Goal: Information Seeking & Learning: Learn about a topic

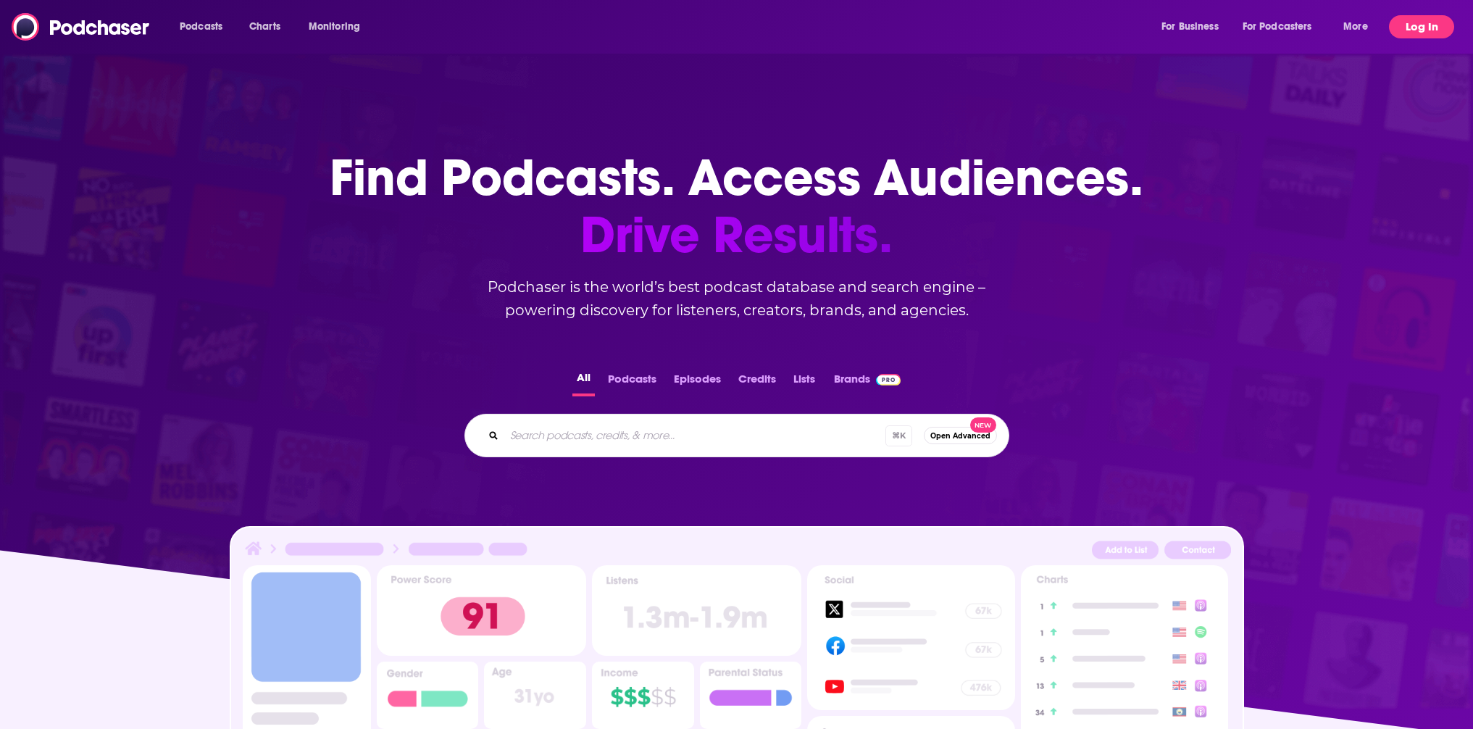
click at [1410, 28] on button "Log In" at bounding box center [1421, 26] width 65 height 23
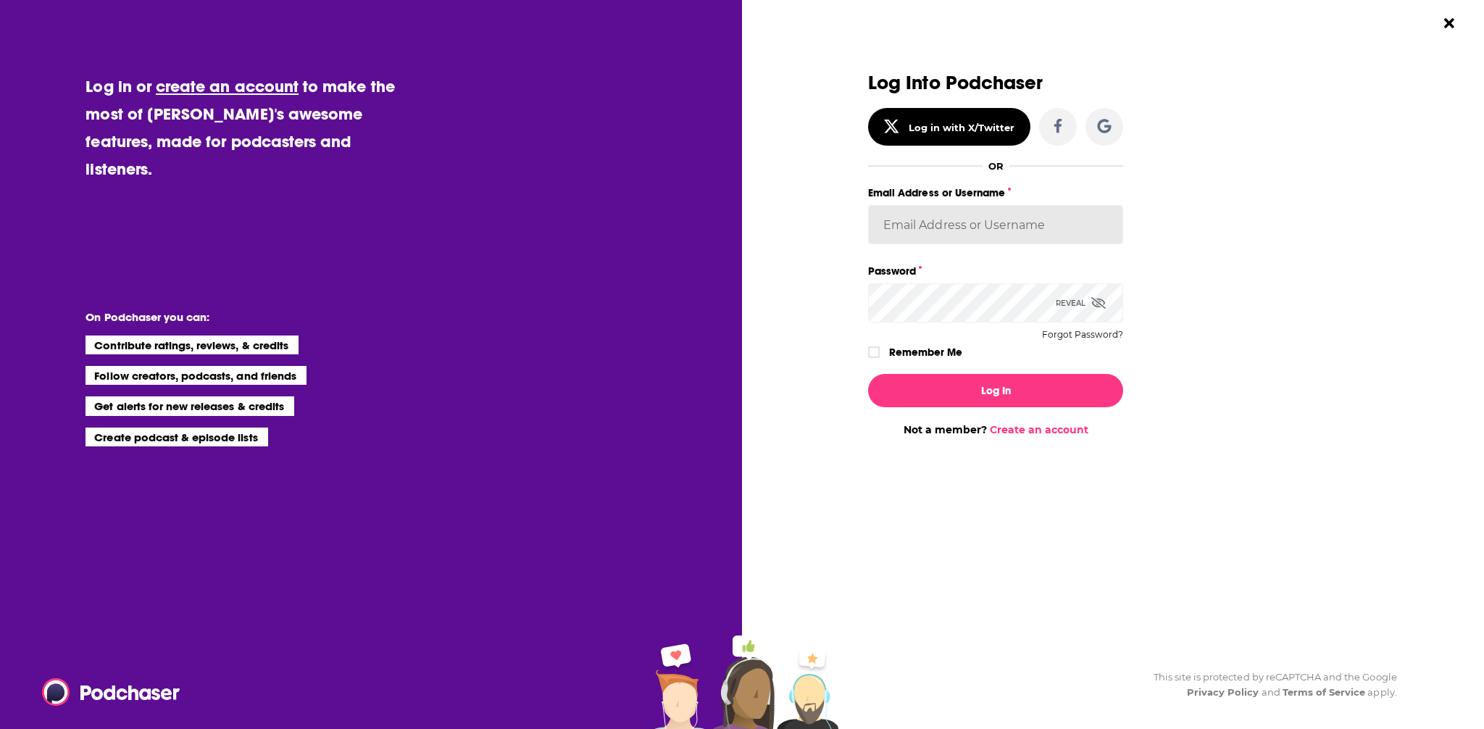
type input "MScull"
click at [958, 372] on div "Log In Not a member? Create an account" at bounding box center [995, 399] width 255 height 74
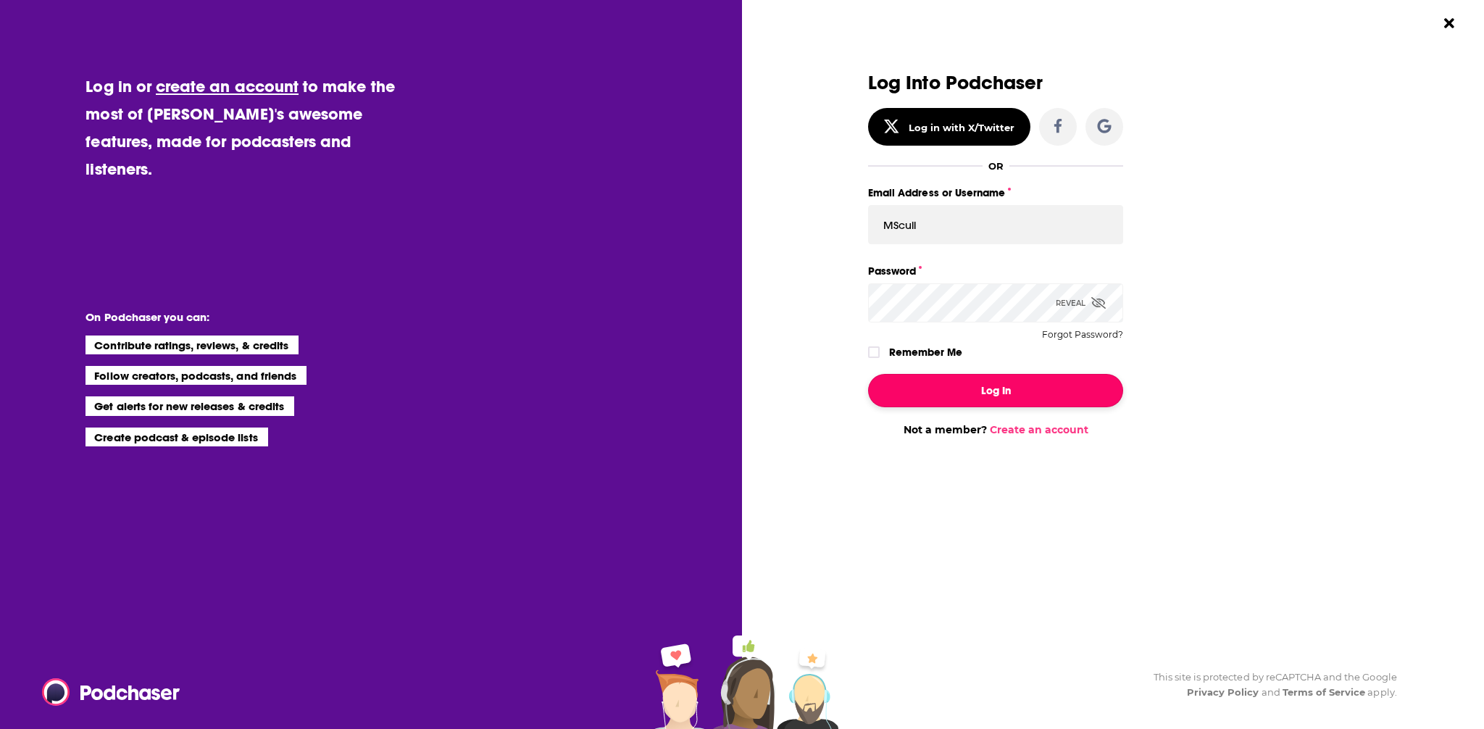
click at [958, 382] on button "Log In" at bounding box center [995, 390] width 255 height 33
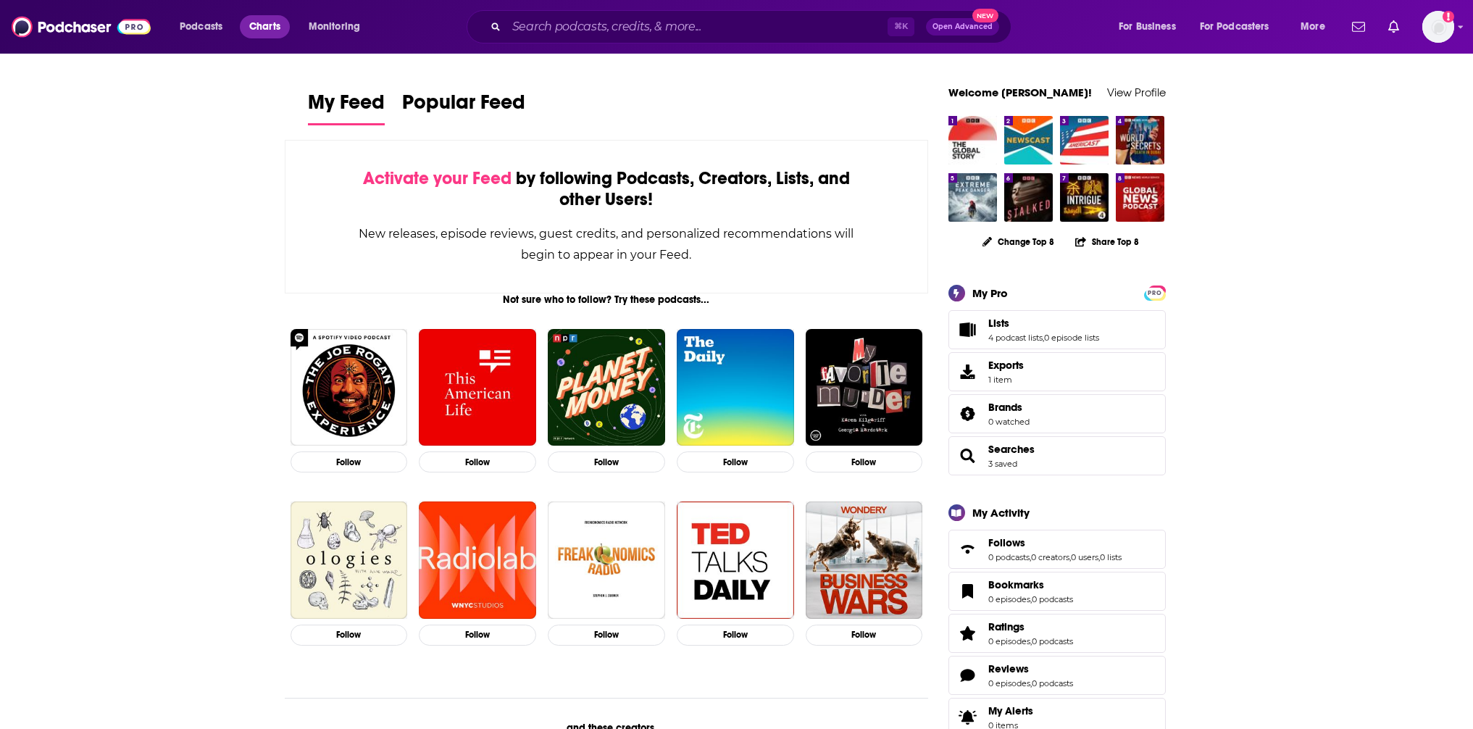
click at [272, 28] on span "Charts" at bounding box center [264, 27] width 31 height 20
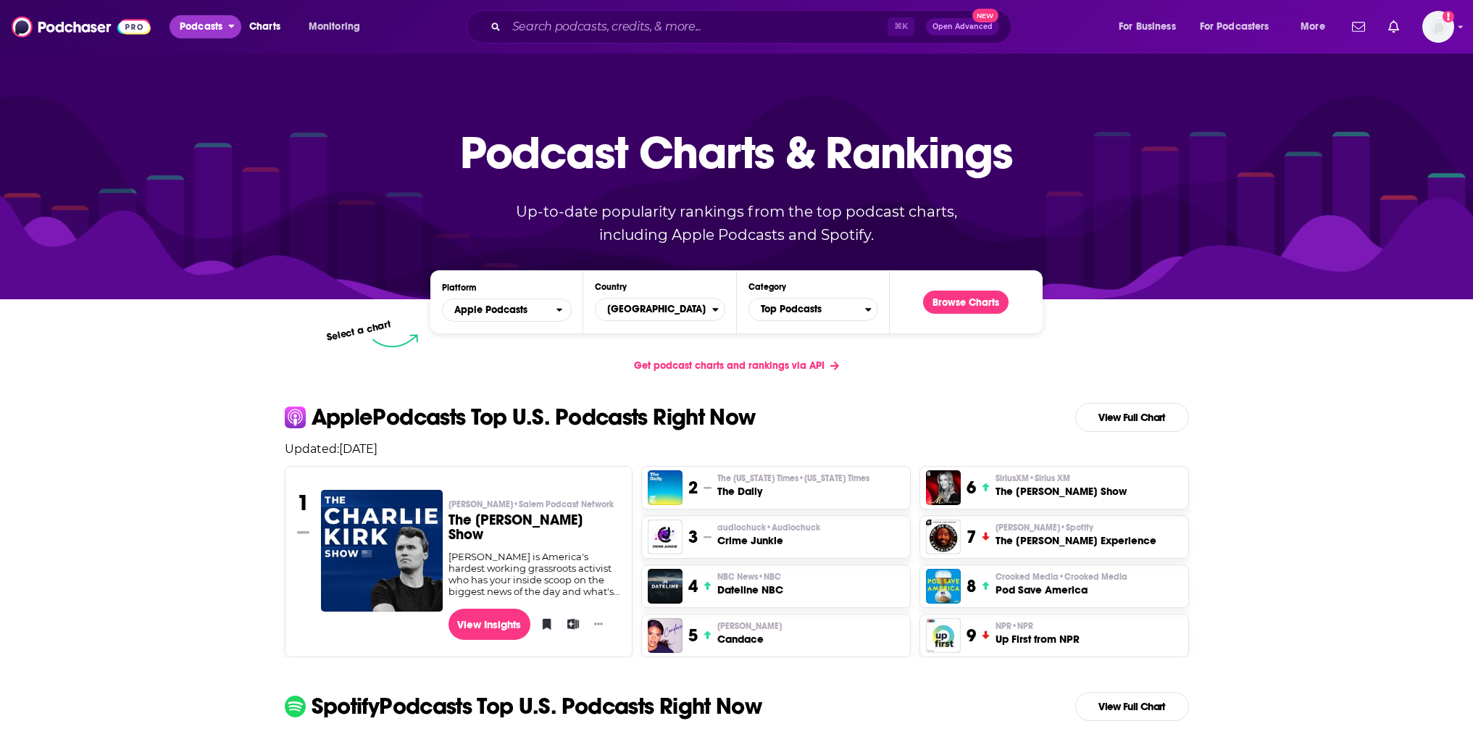
click at [204, 31] on span "Podcasts" at bounding box center [201, 27] width 43 height 20
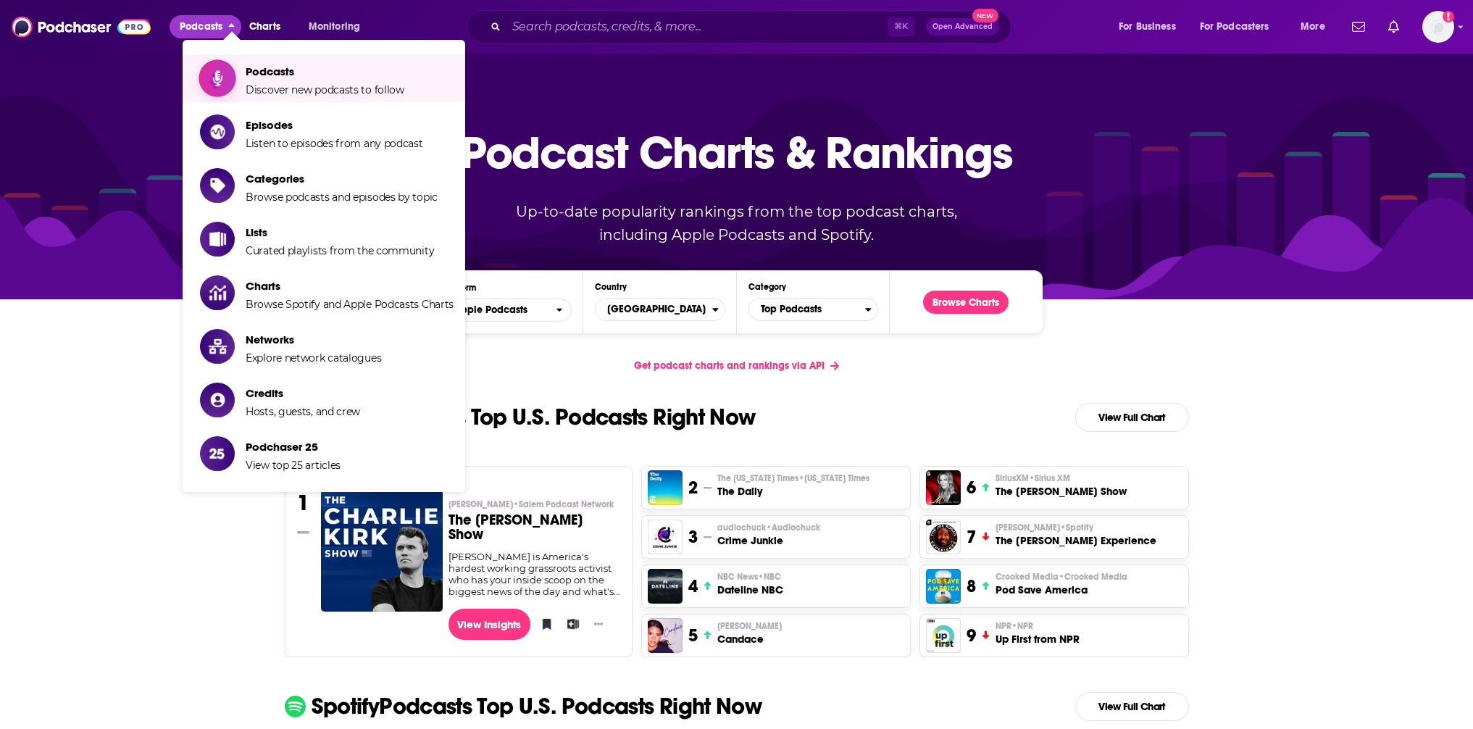
click at [283, 69] on span "Podcasts" at bounding box center [325, 71] width 159 height 14
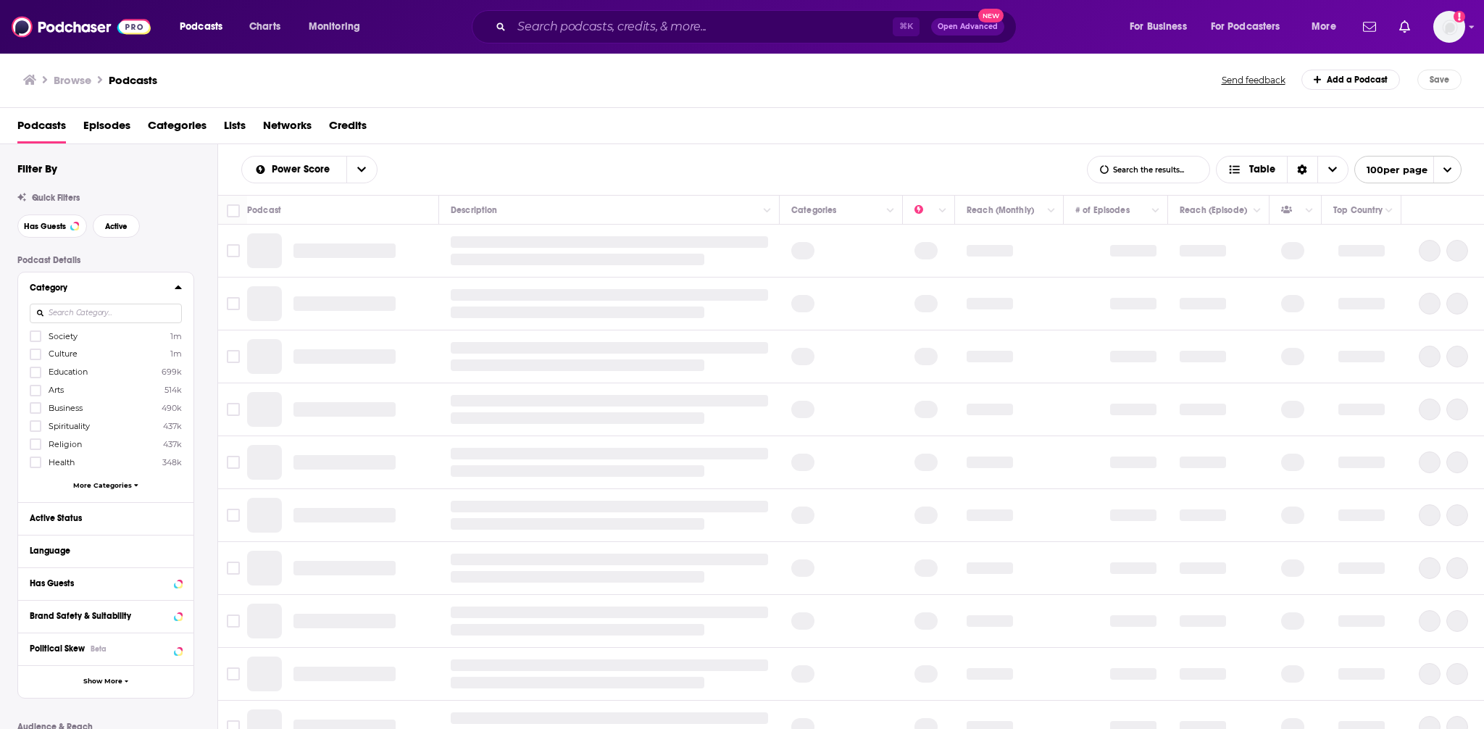
scroll to position [70, 0]
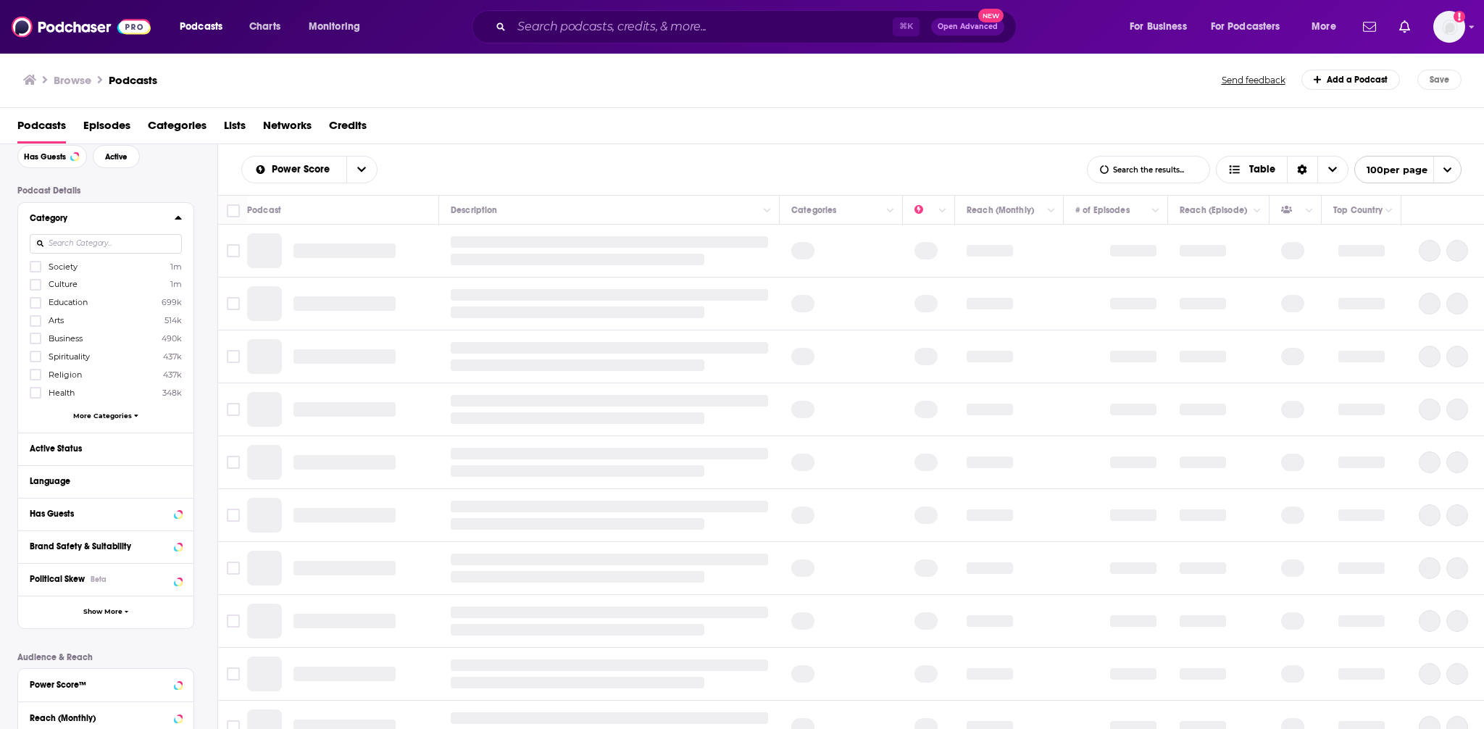
click at [125, 415] on span "More Categories" at bounding box center [102, 415] width 59 height 8
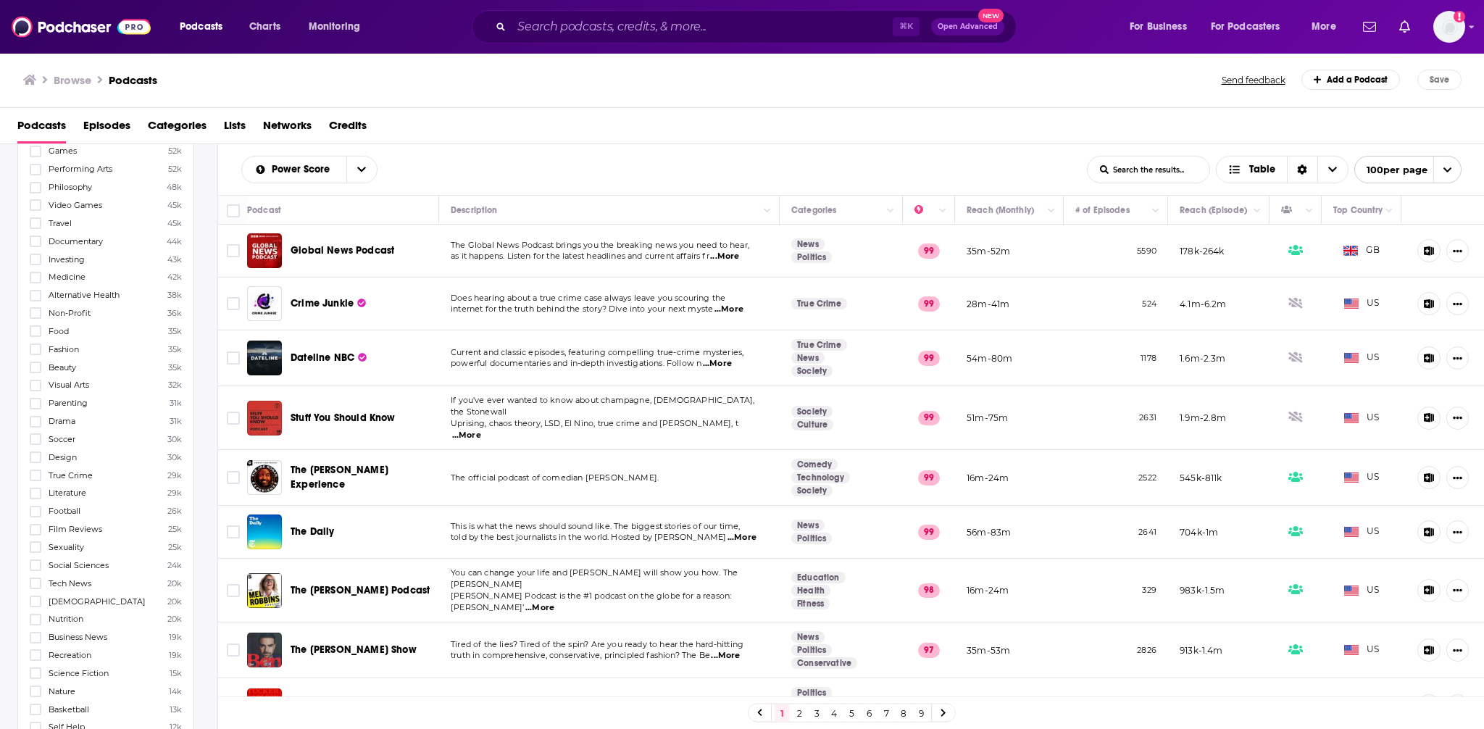
scroll to position [781, 0]
click at [33, 474] on icon at bounding box center [35, 473] width 9 height 7
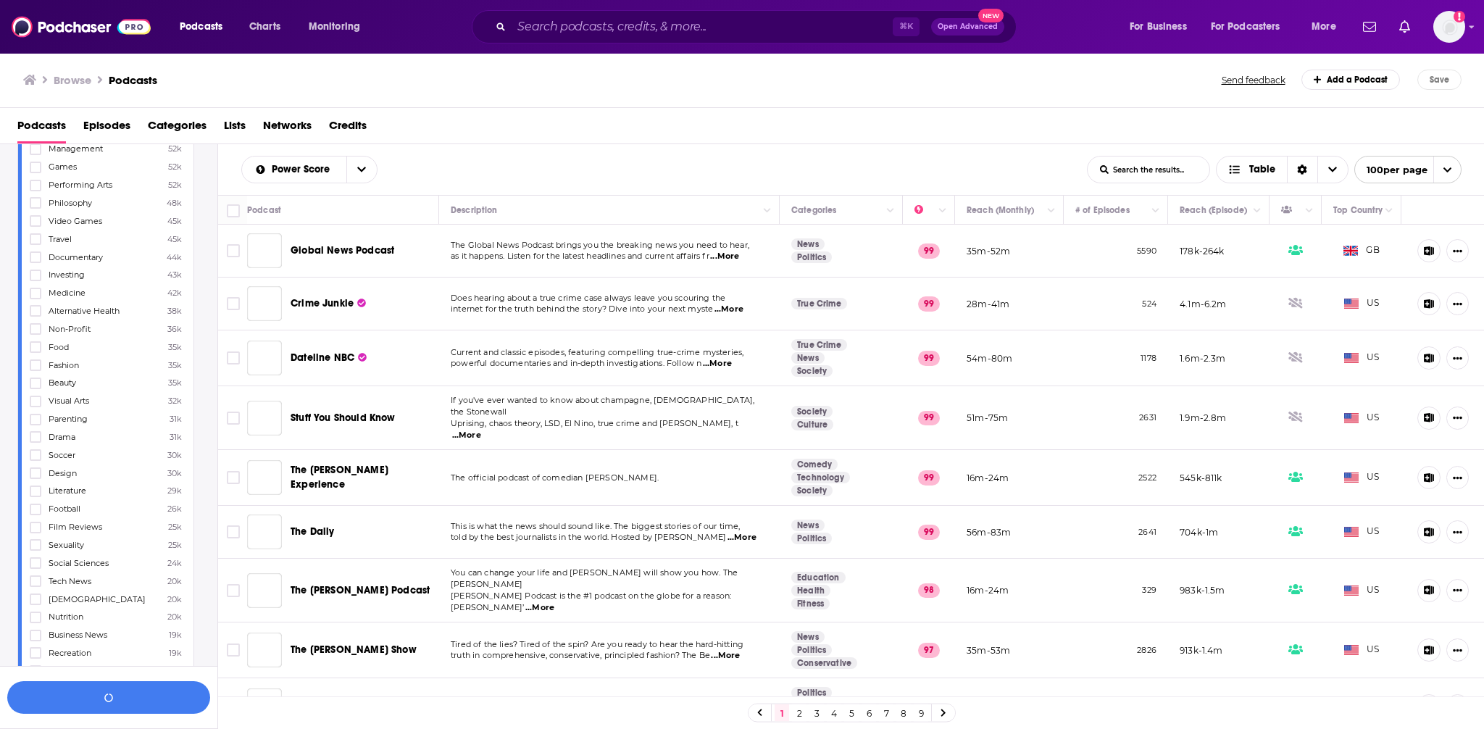
scroll to position [819, 0]
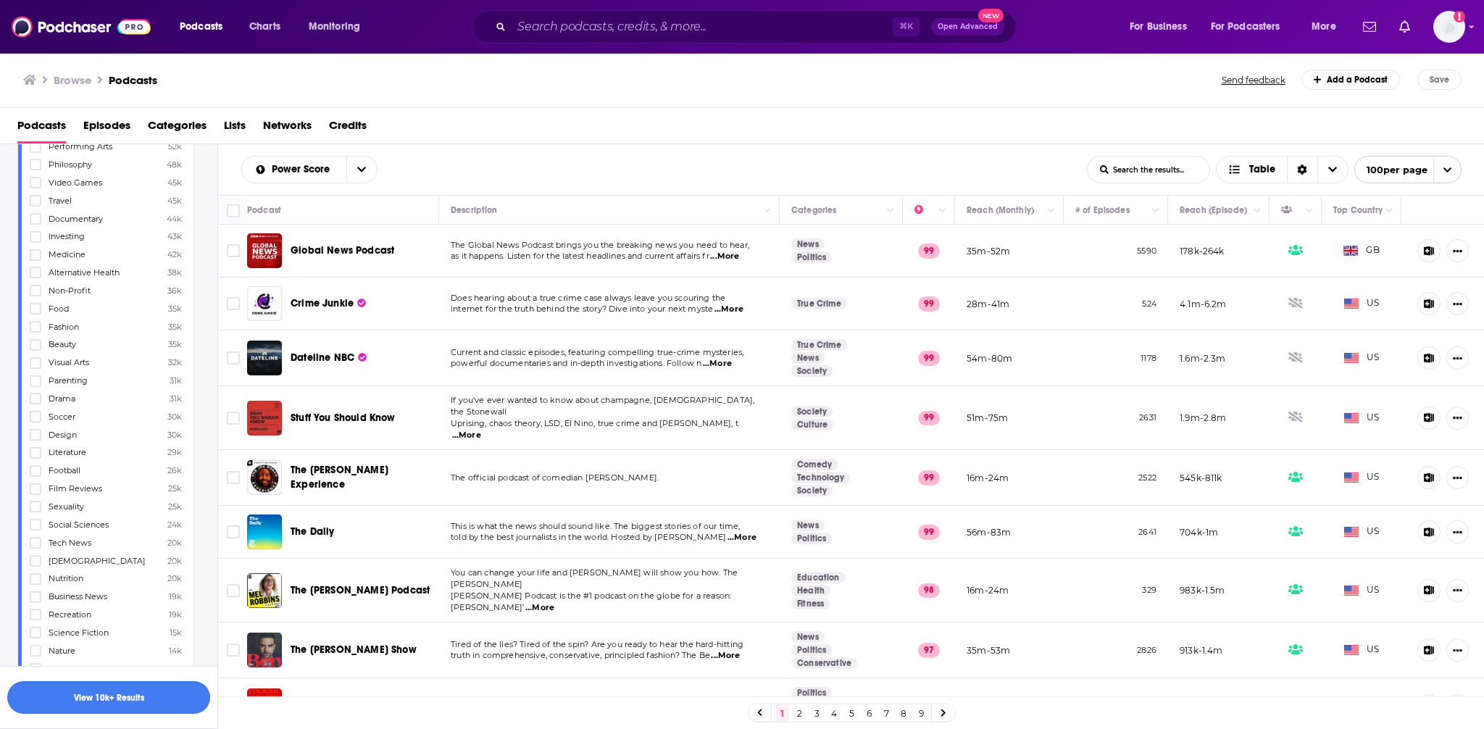
click at [120, 693] on button "View 10k+ Results" at bounding box center [108, 697] width 203 height 33
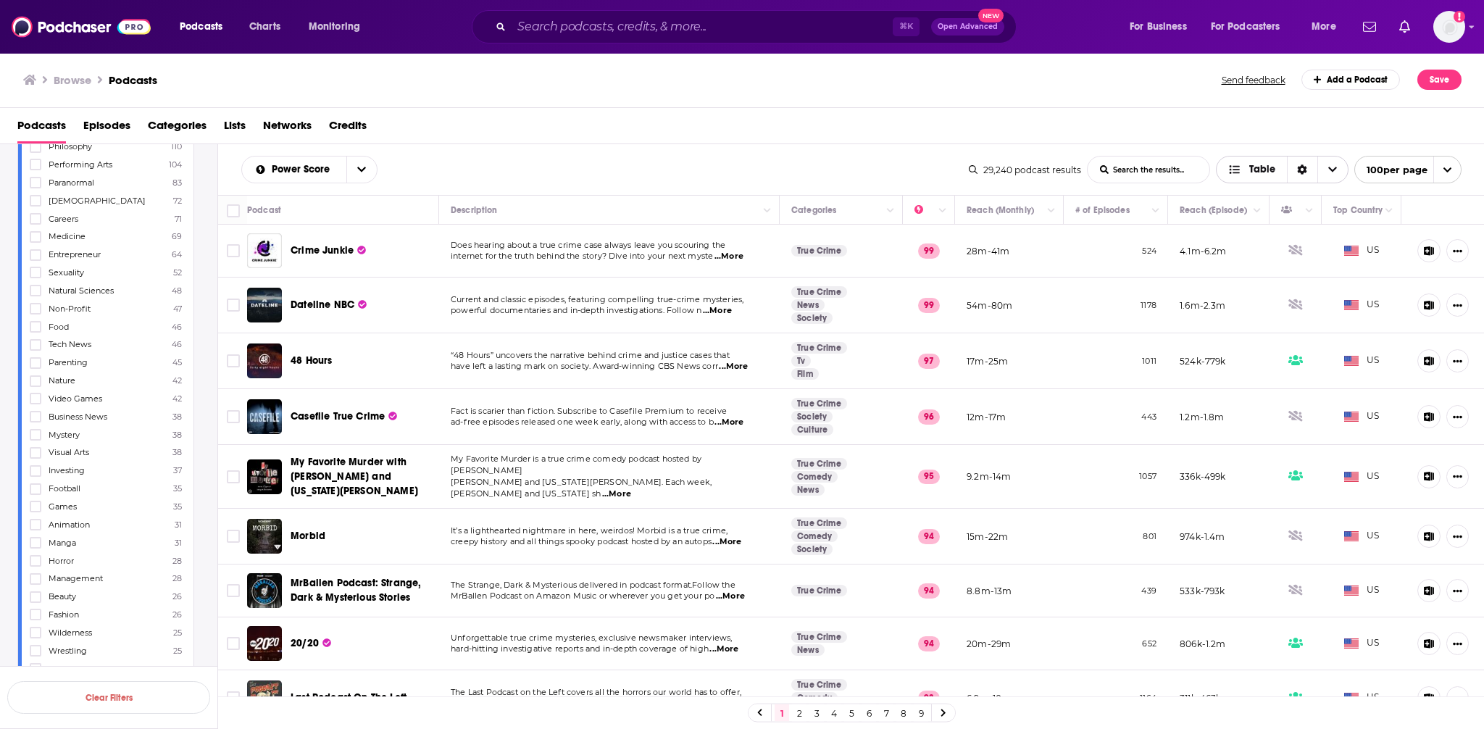
click at [1276, 172] on span "Table" at bounding box center [1251, 170] width 70 height 25
click at [1263, 201] on div "Card" at bounding box center [1282, 195] width 133 height 25
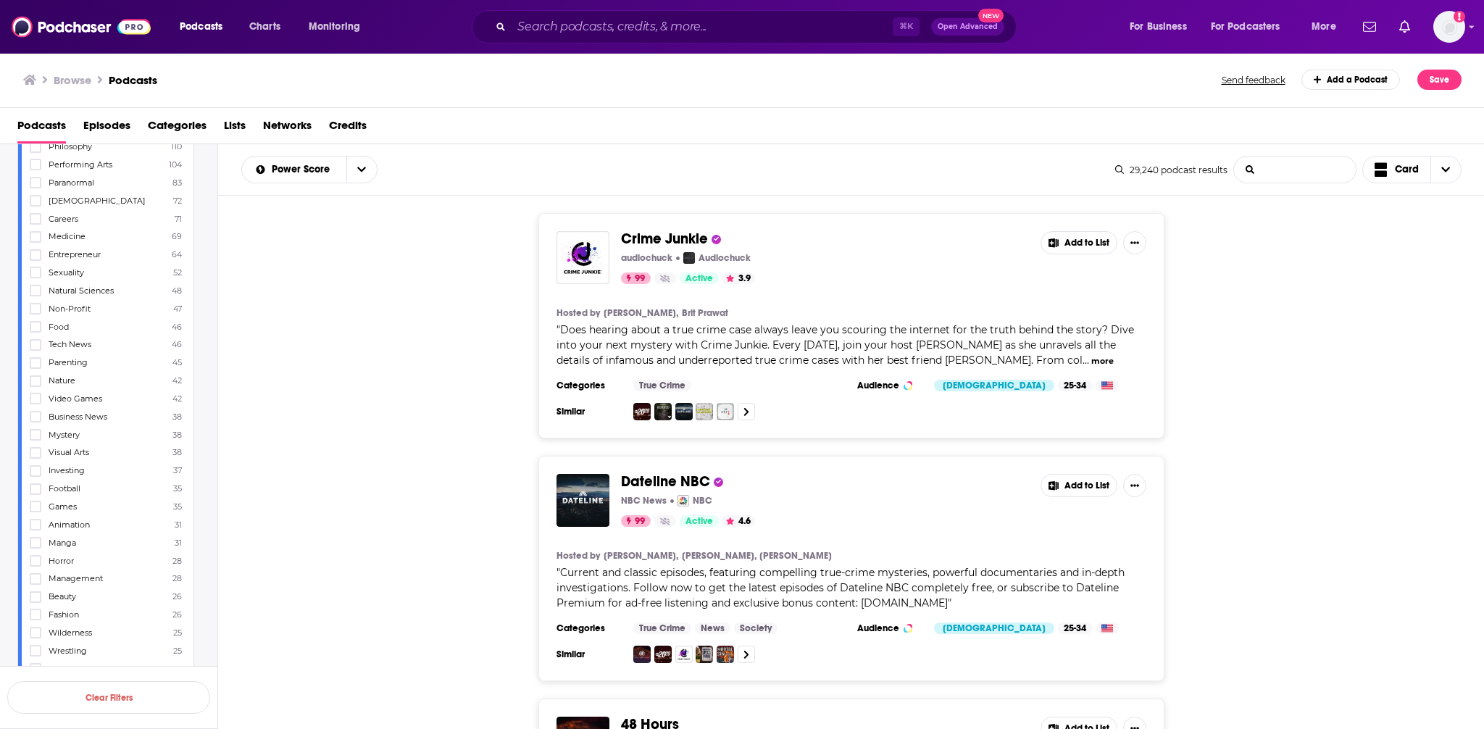
click at [1266, 169] on input "List Search Input" at bounding box center [1295, 169] width 122 height 26
click at [1387, 180] on span "Card" at bounding box center [1397, 170] width 68 height 33
click at [1388, 225] on div "Gallery" at bounding box center [1412, 220] width 100 height 25
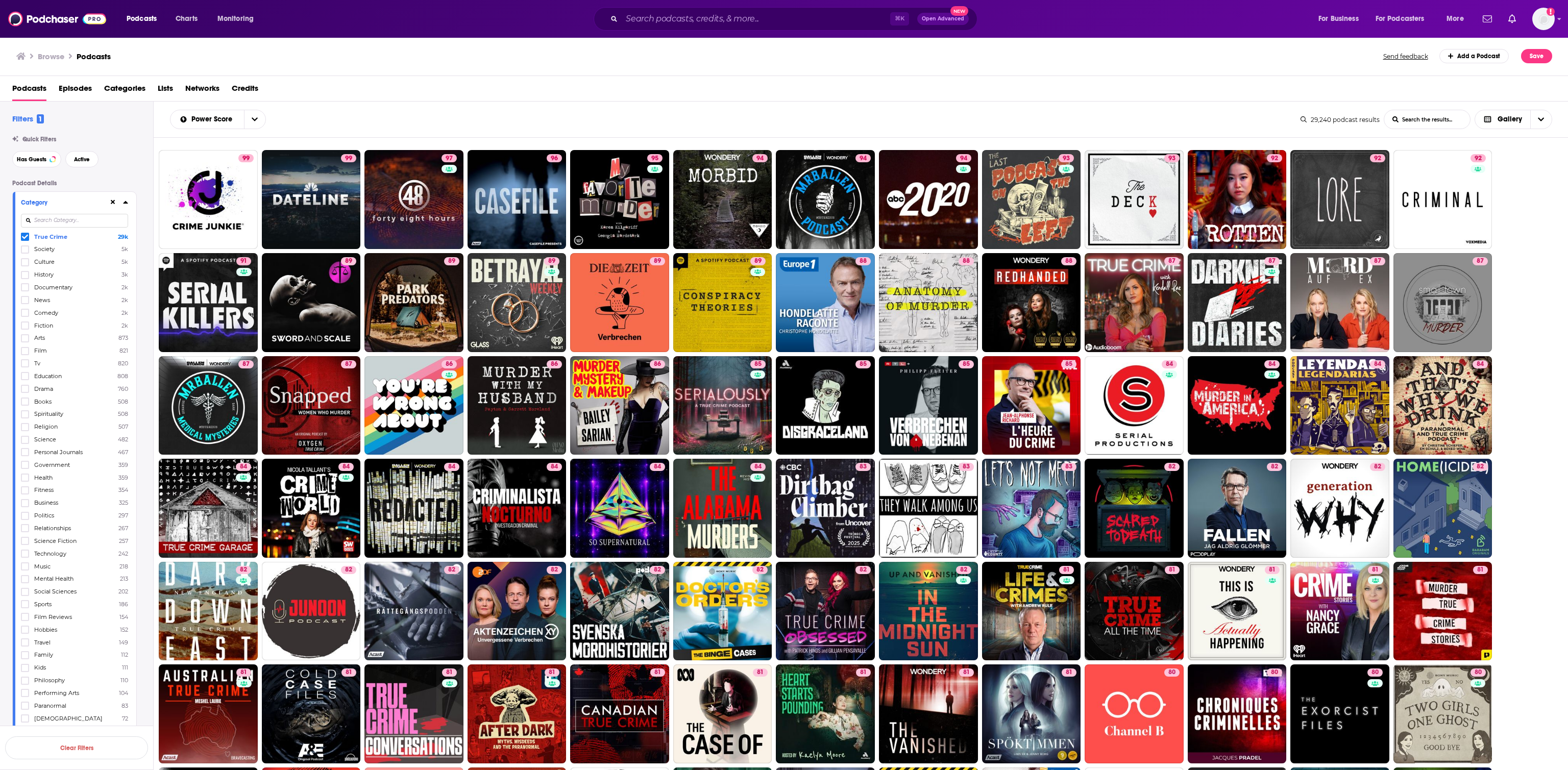
click at [25, 240] on icon at bounding box center [25, 237] width 6 height 6
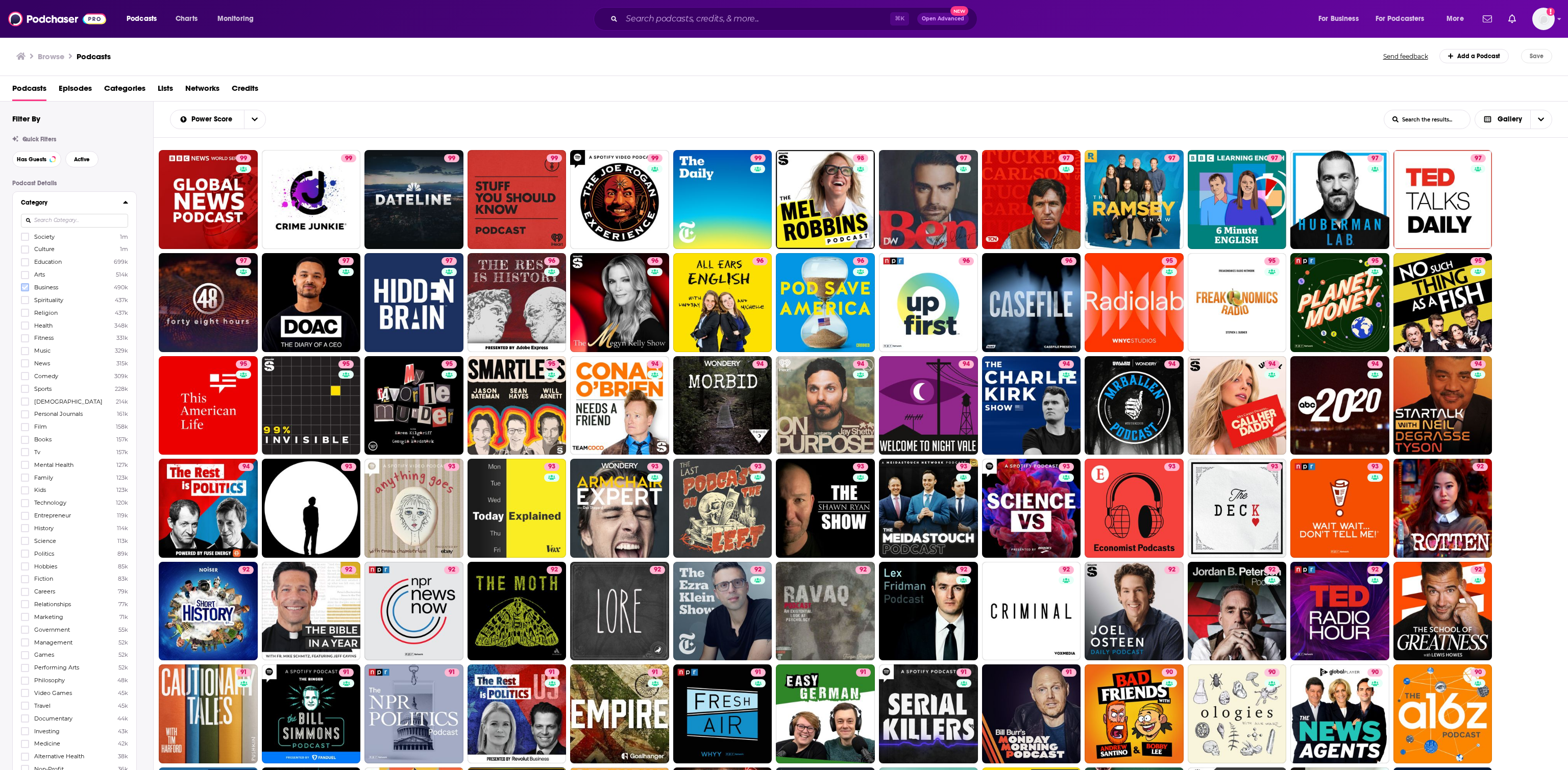
click at [27, 290] on icon at bounding box center [25, 287] width 6 height 6
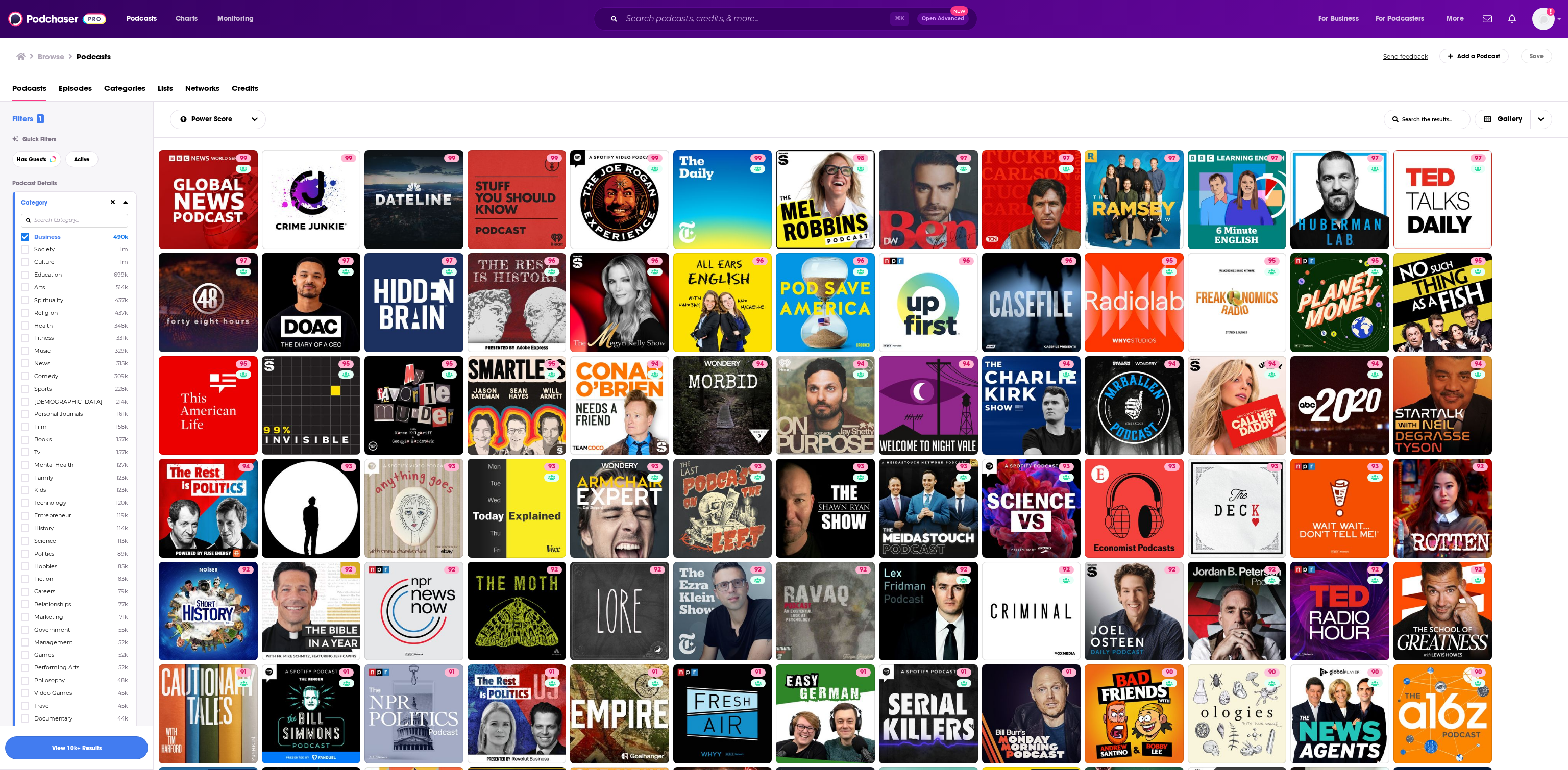
click at [94, 513] on button "View 10k+ Results" at bounding box center [76, 747] width 143 height 23
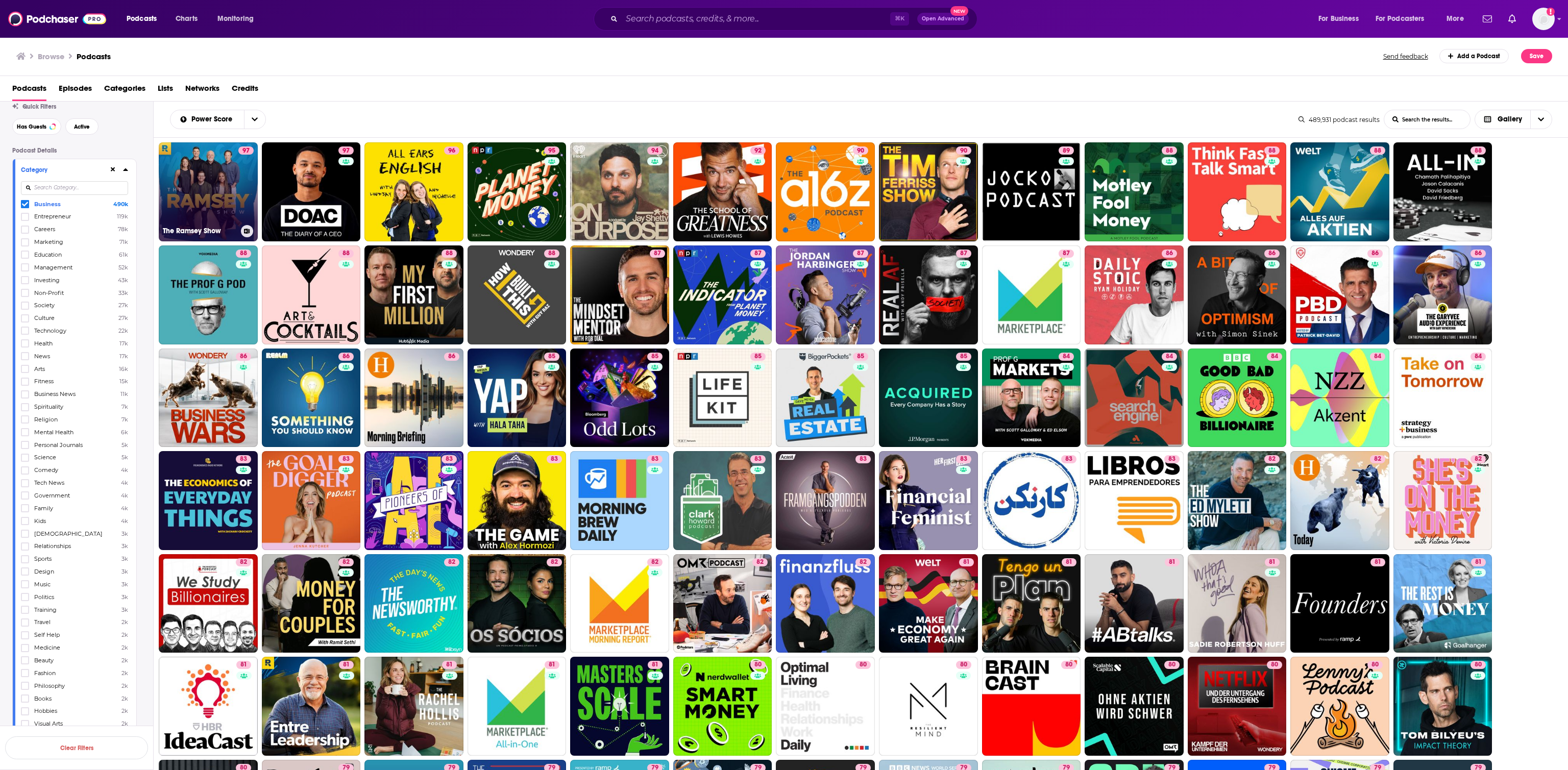
scroll to position [3, 0]
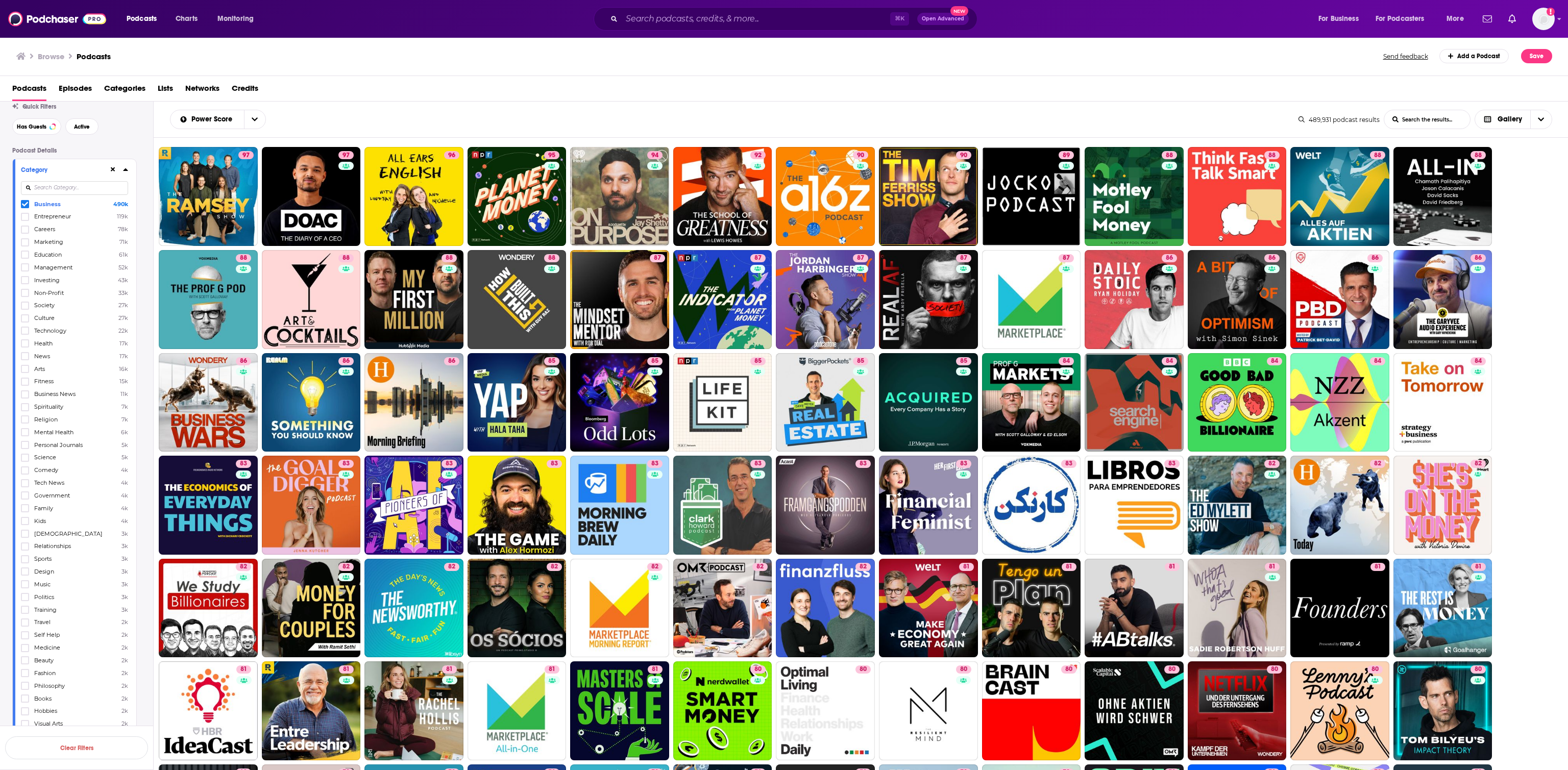
click at [28, 207] on icon at bounding box center [25, 204] width 6 height 6
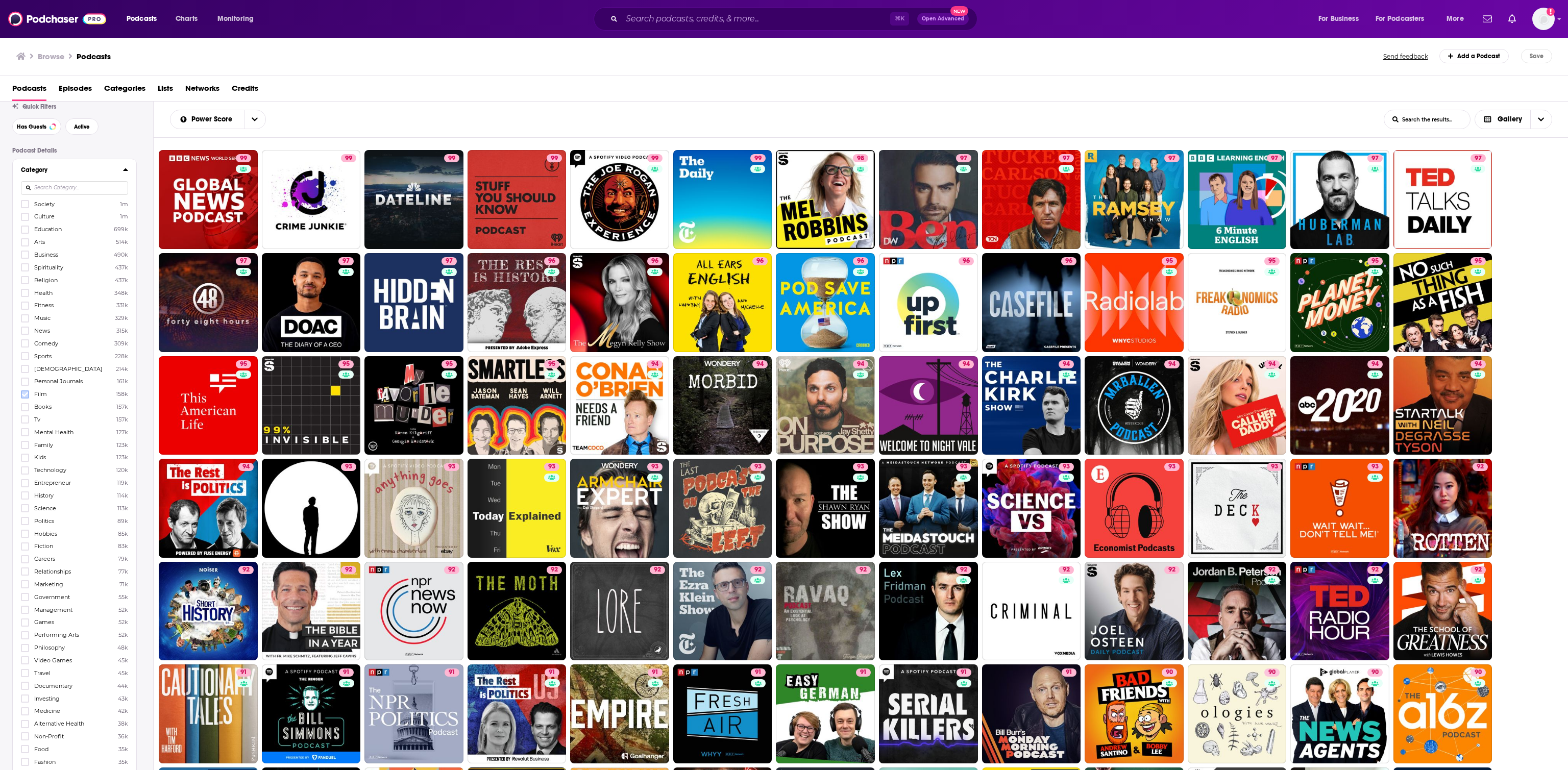
click at [27, 396] on icon at bounding box center [25, 395] width 6 height 6
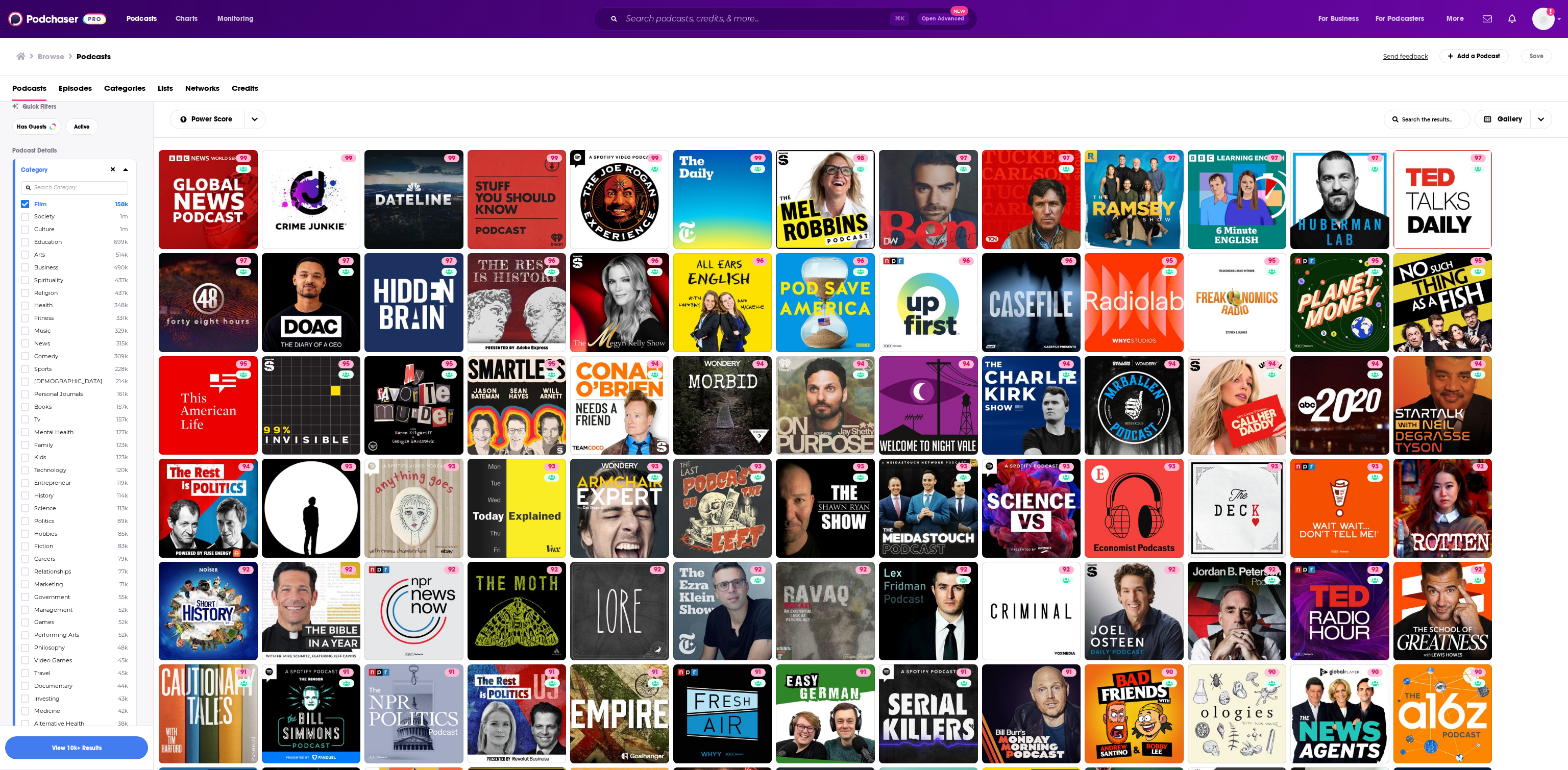
click at [99, 513] on button "View 10k+ Results" at bounding box center [76, 747] width 143 height 23
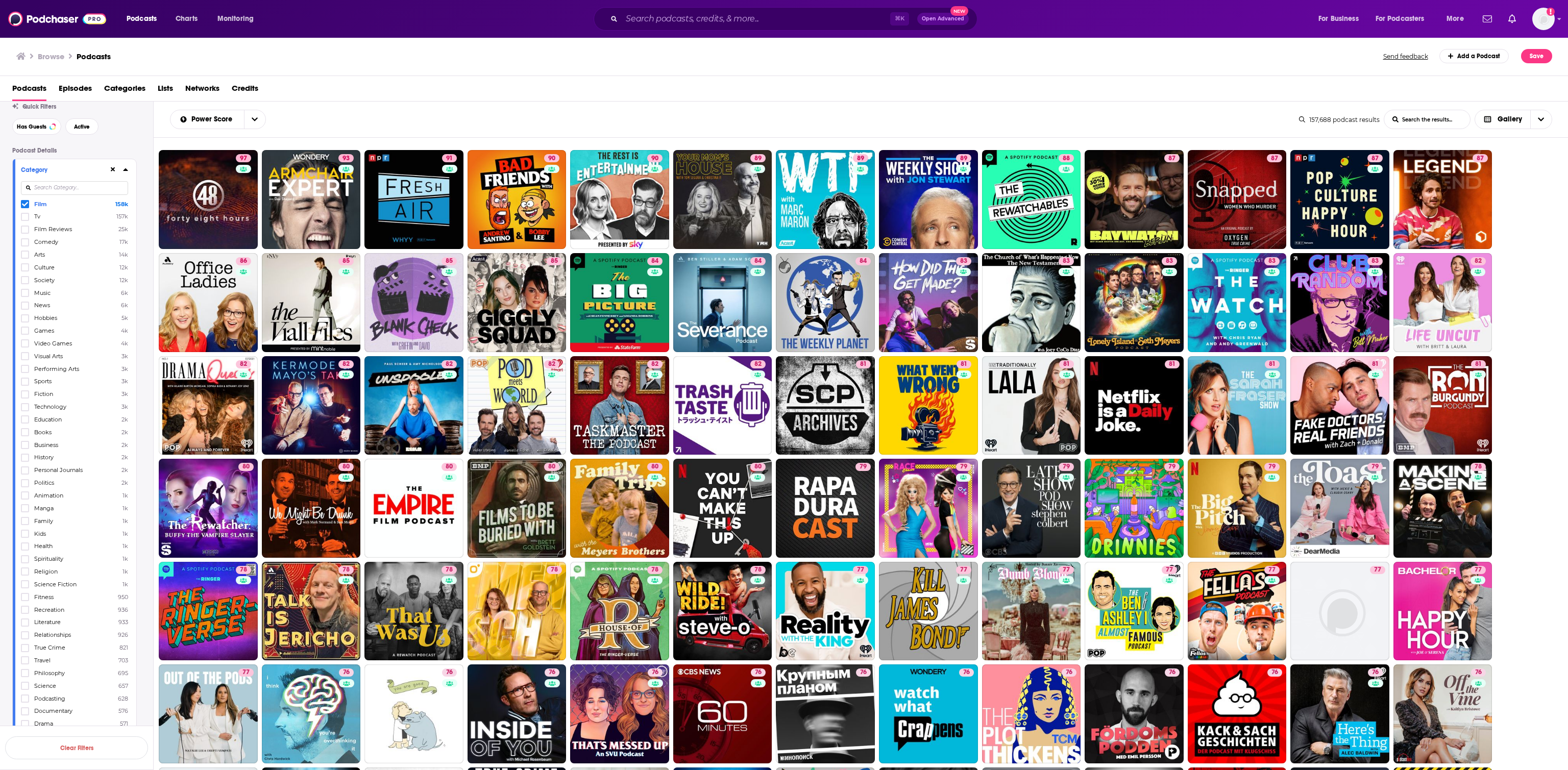
click at [25, 205] on icon at bounding box center [25, 204] width 6 height 5
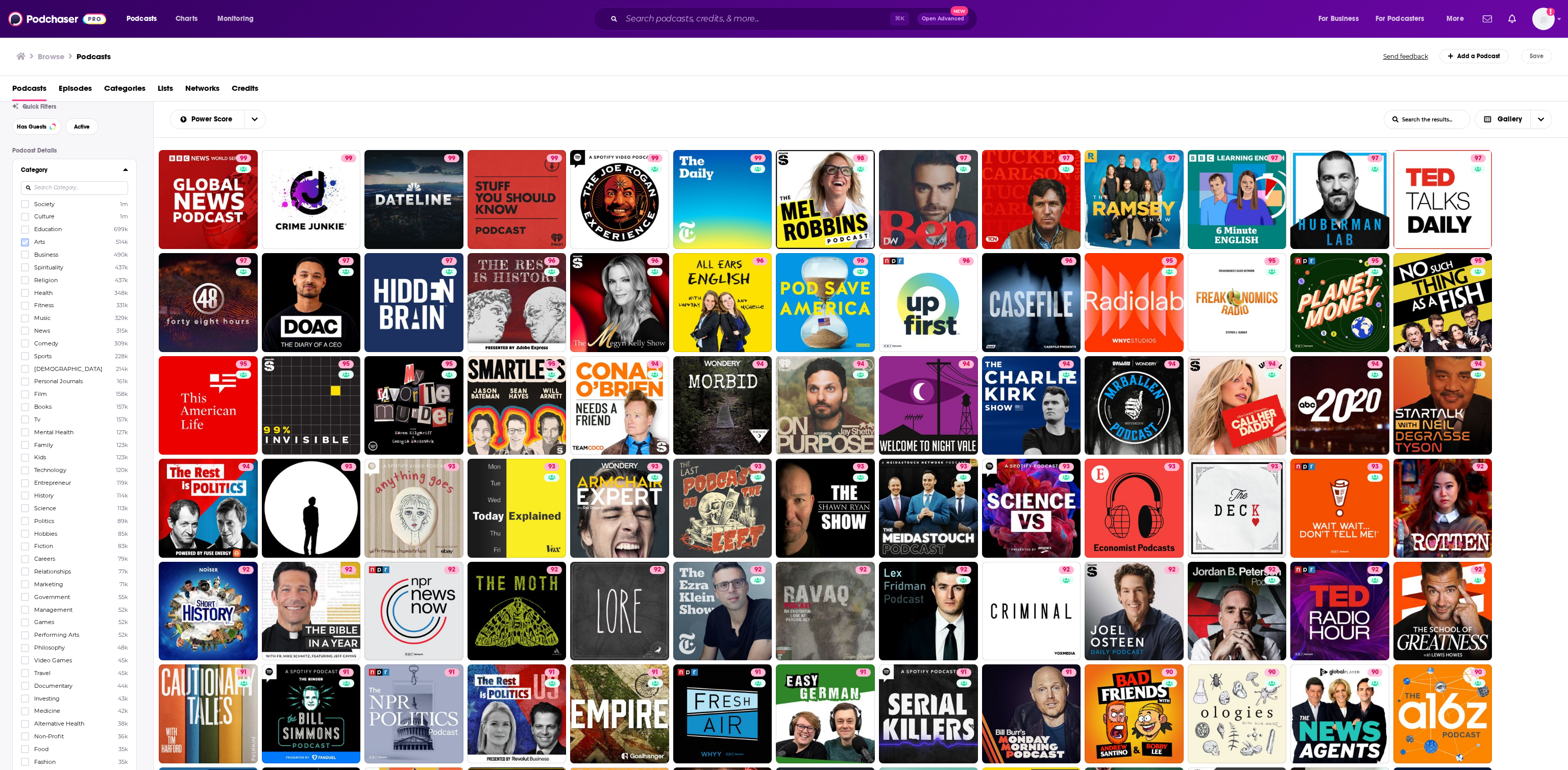
click at [25, 244] on icon at bounding box center [25, 242] width 6 height 5
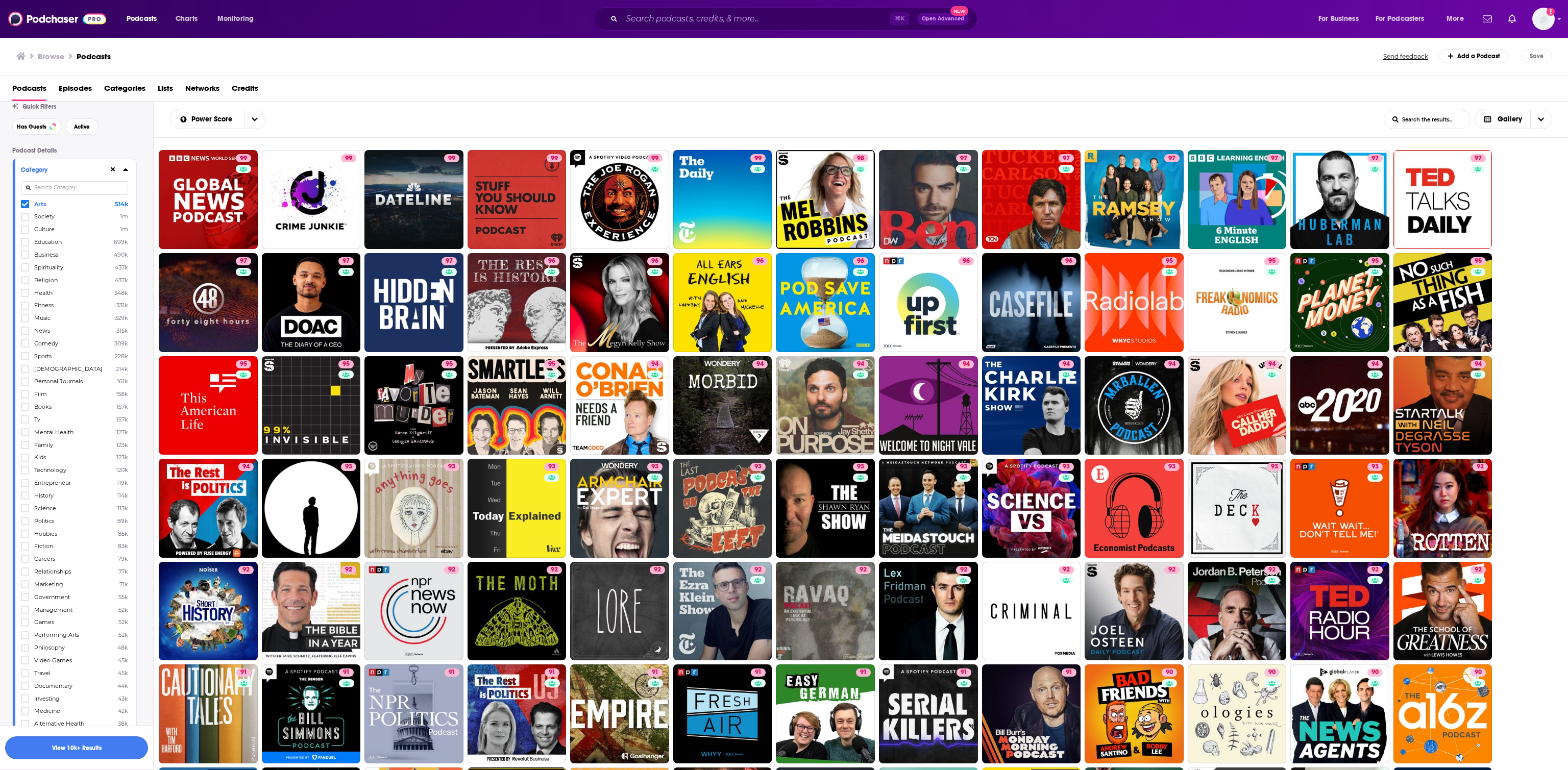
click at [90, 513] on button "View 10k+ Results" at bounding box center [76, 747] width 143 height 23
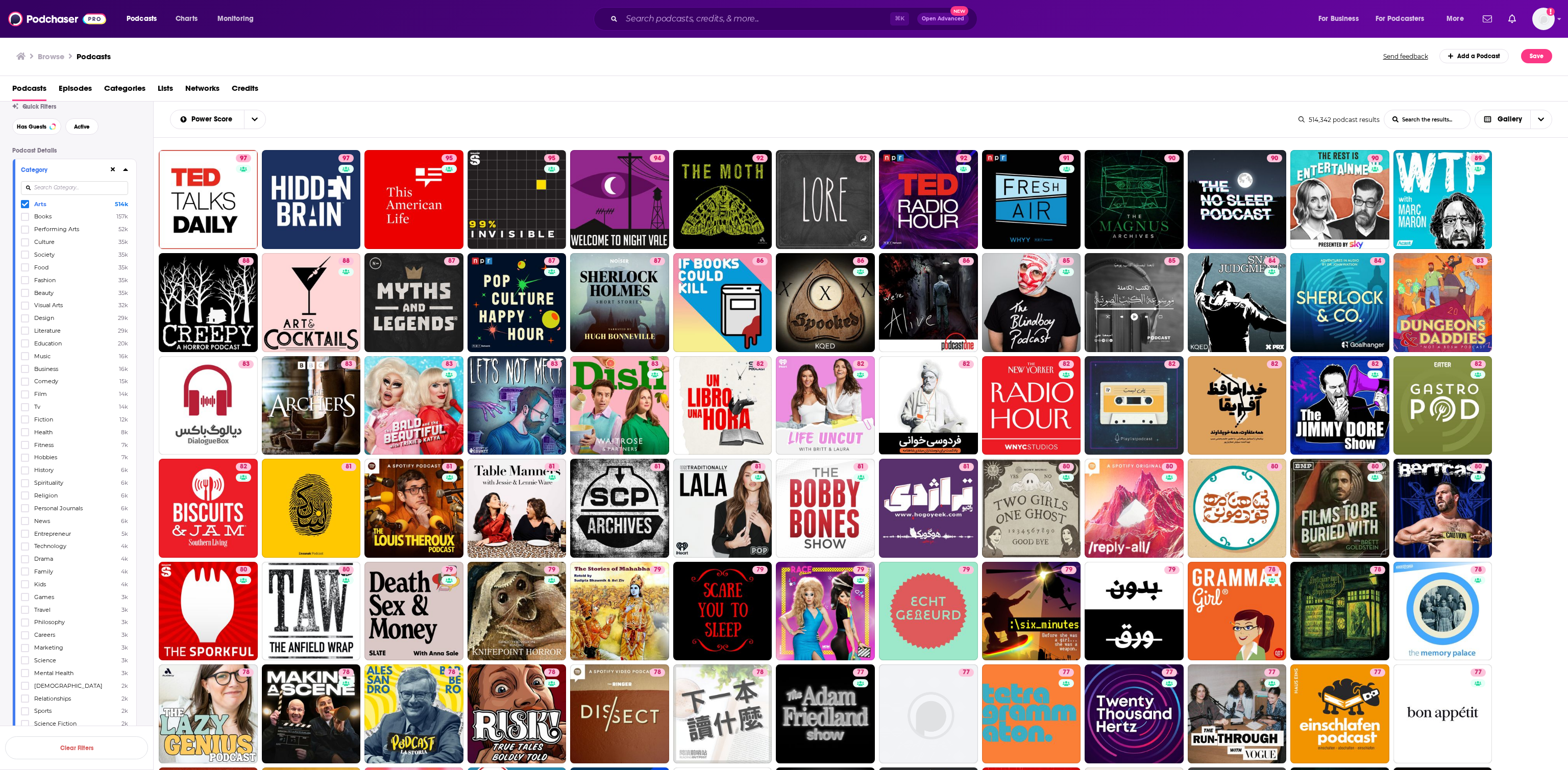
click at [25, 206] on icon at bounding box center [25, 204] width 6 height 5
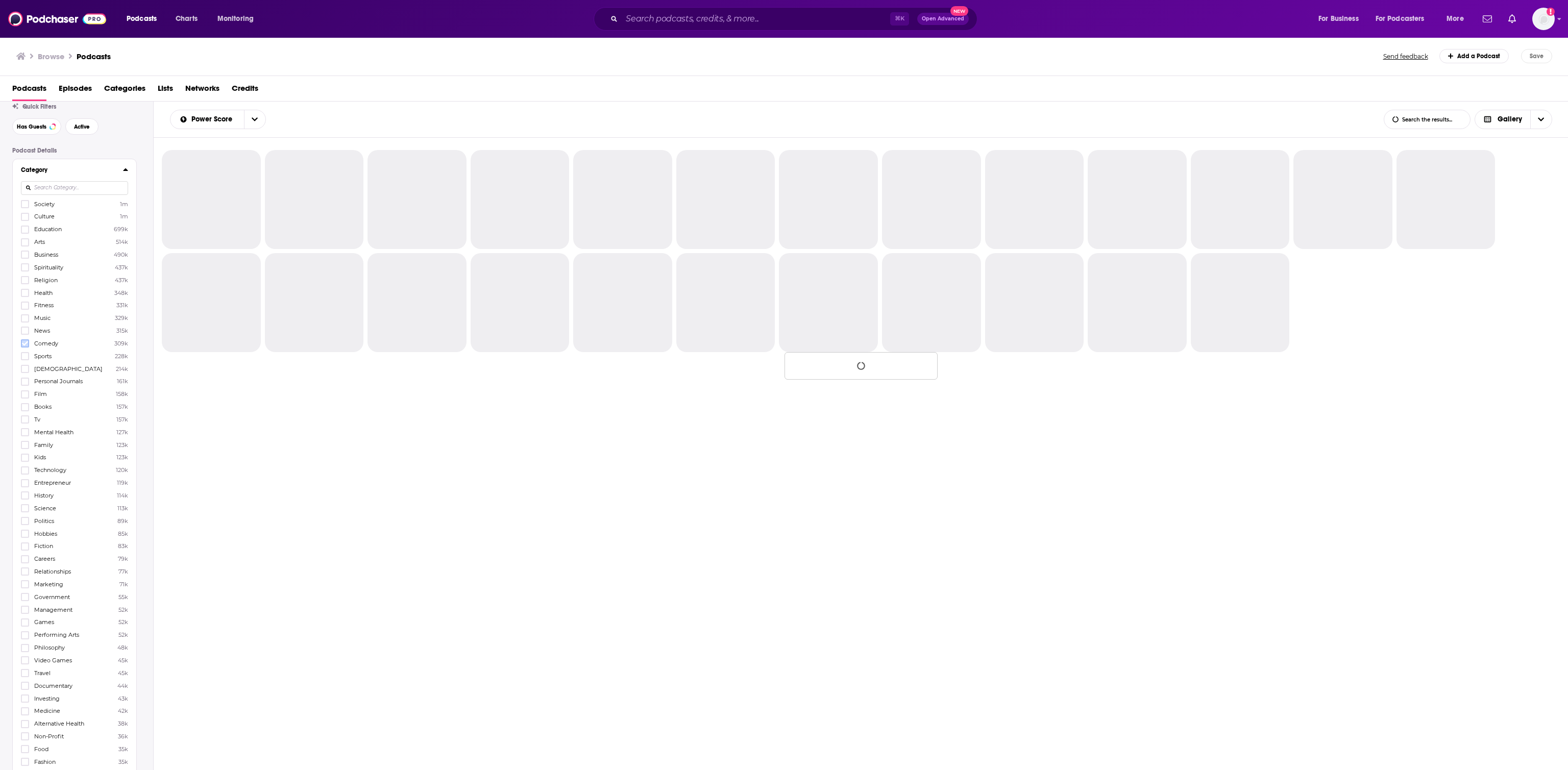
click at [26, 345] on icon at bounding box center [25, 344] width 6 height 5
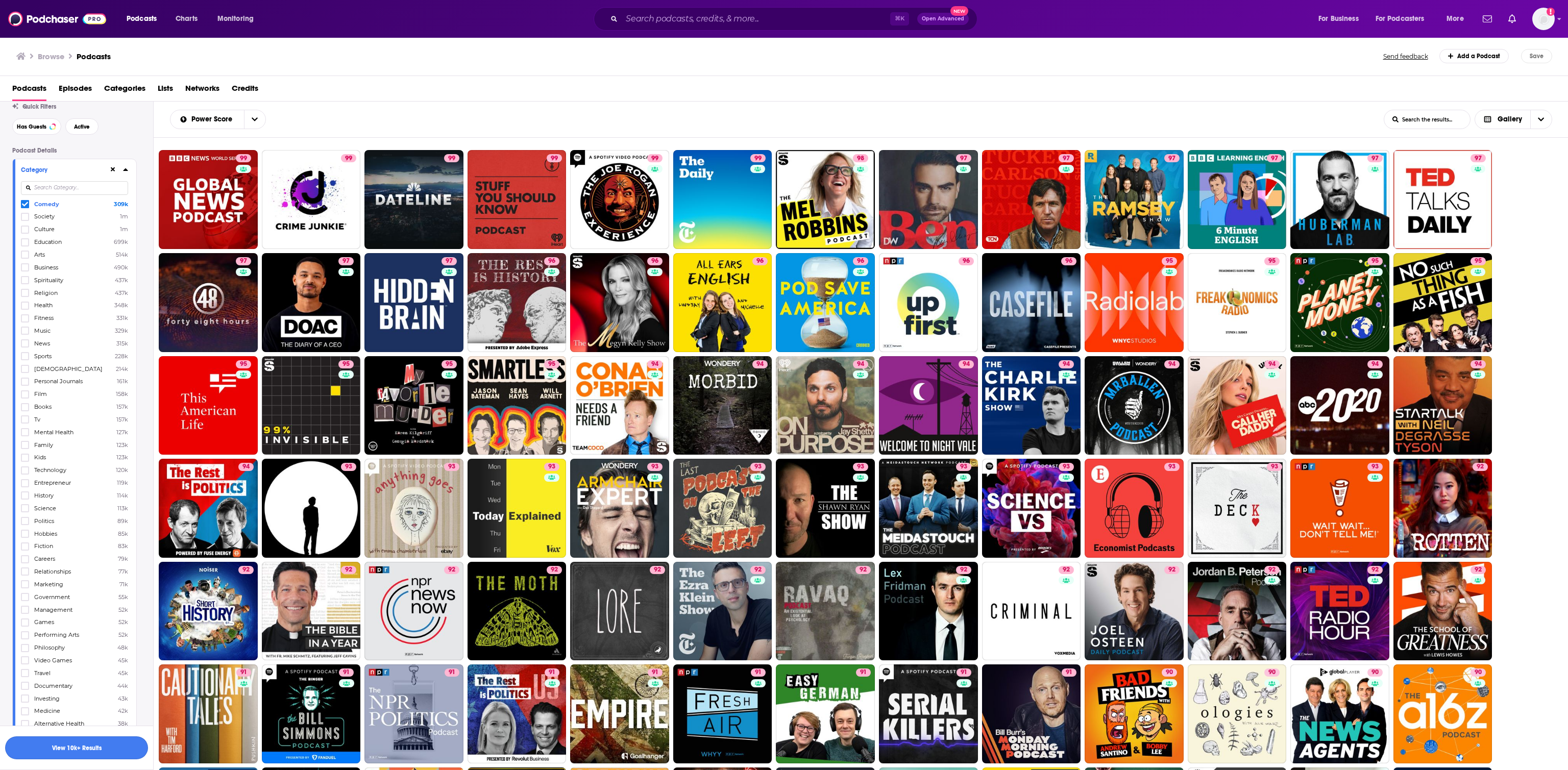
click at [85, 513] on button "View 10k+ Results" at bounding box center [76, 747] width 143 height 23
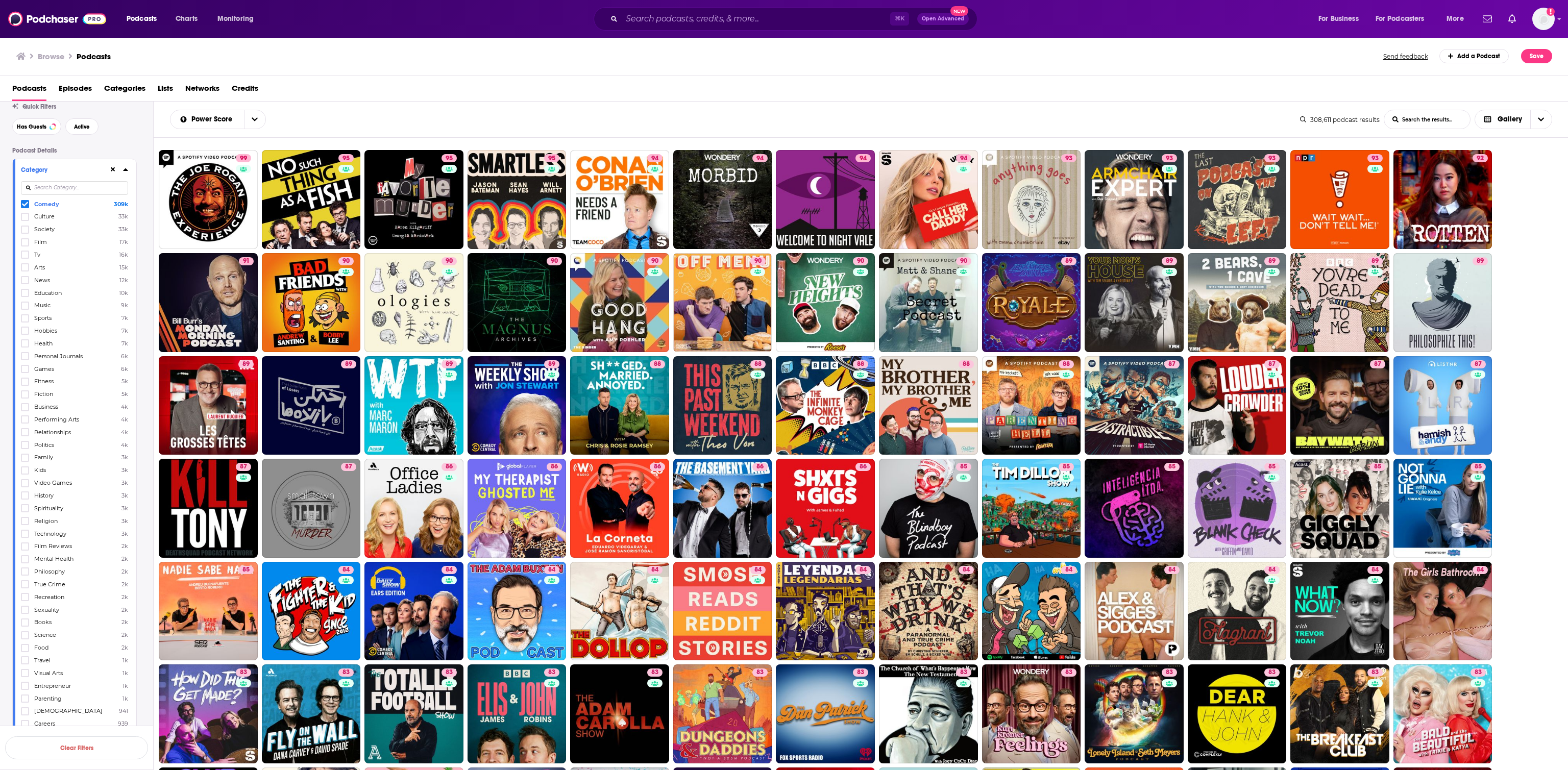
click at [25, 204] on icon at bounding box center [25, 204] width 6 height 6
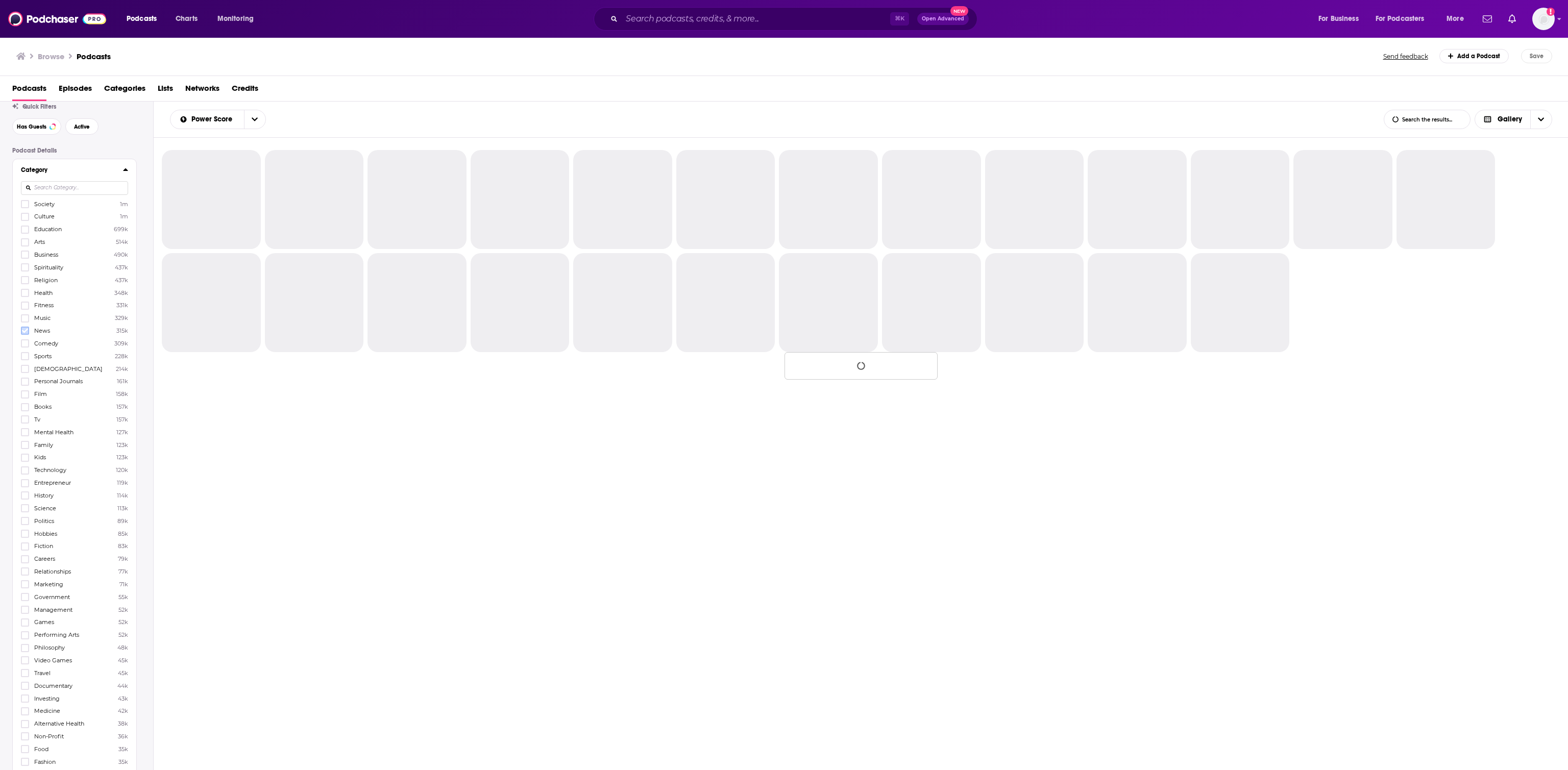
click at [27, 333] on icon at bounding box center [25, 331] width 6 height 5
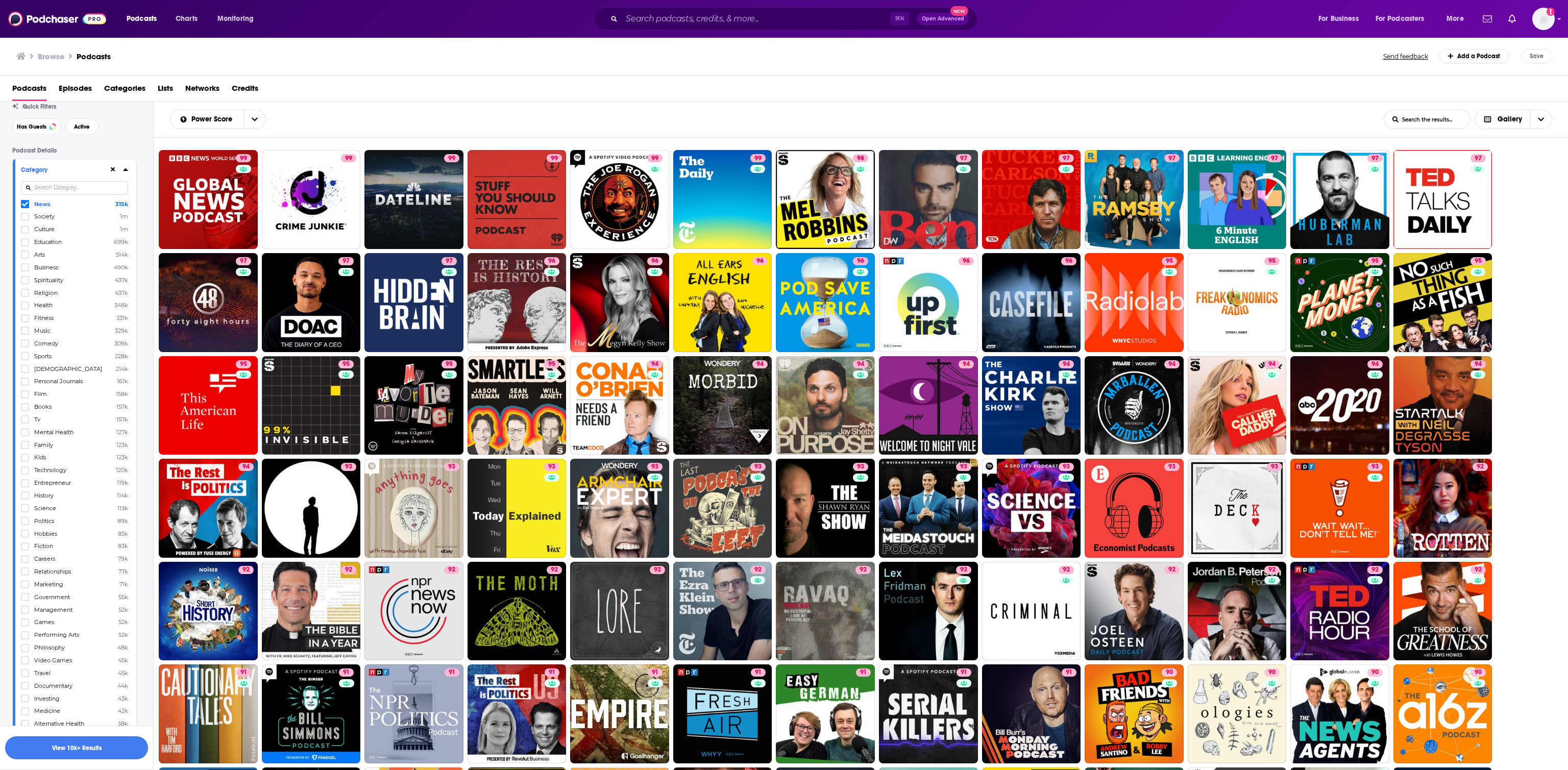
click at [97, 513] on button "View 10k+ Results" at bounding box center [76, 747] width 143 height 23
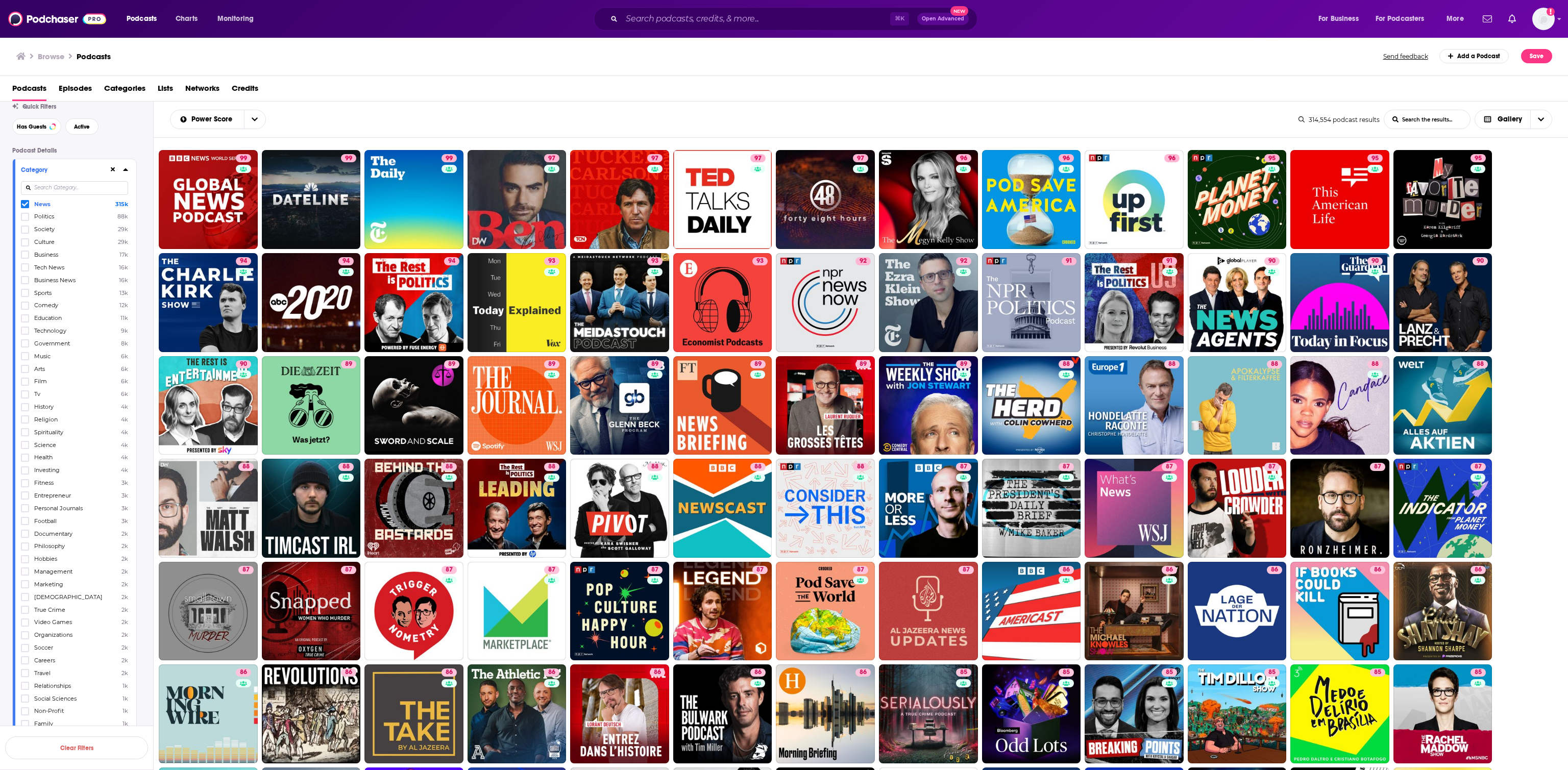
click at [23, 206] on icon at bounding box center [25, 204] width 6 height 5
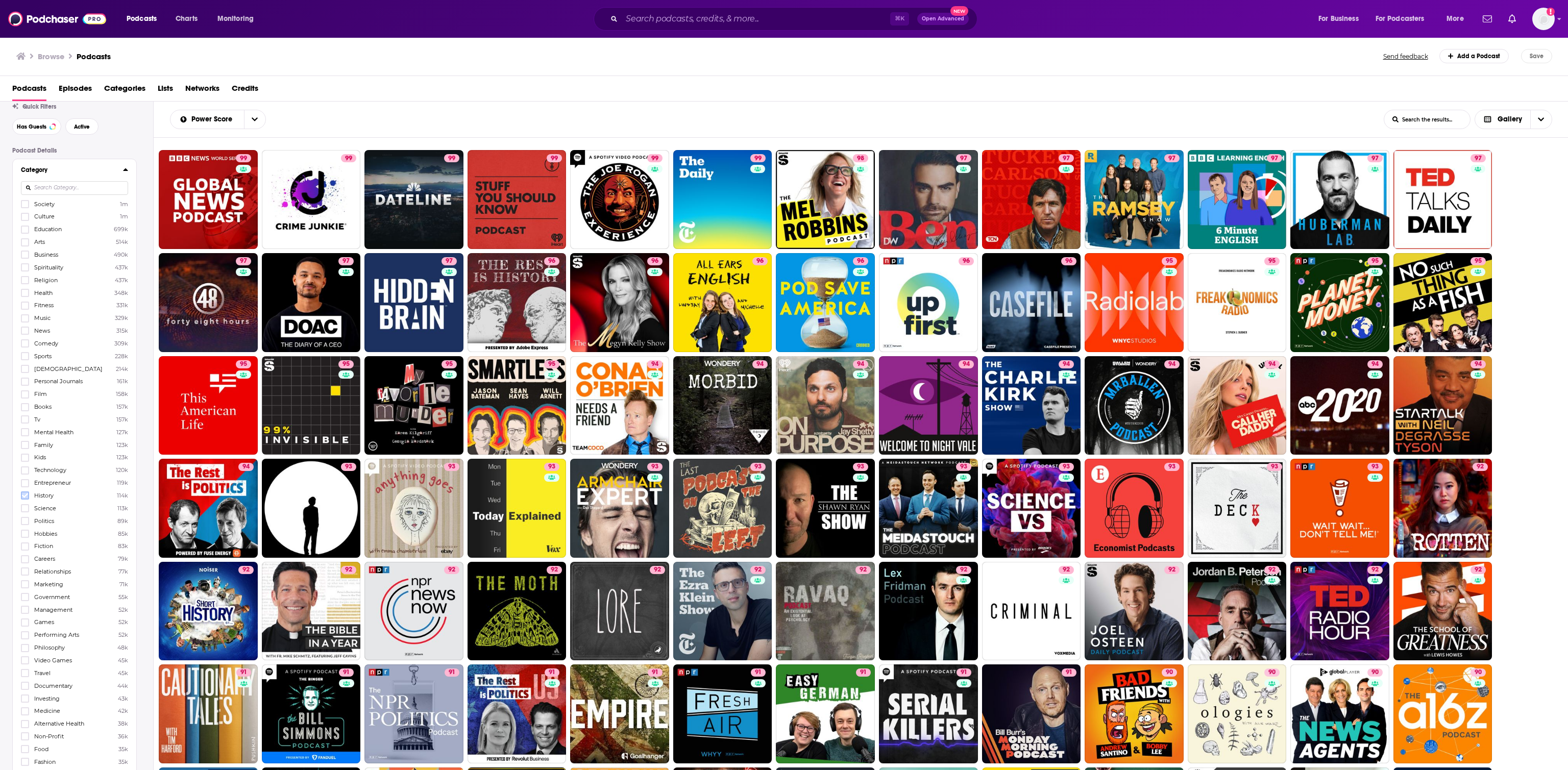
click at [27, 497] on icon at bounding box center [25, 495] width 6 height 6
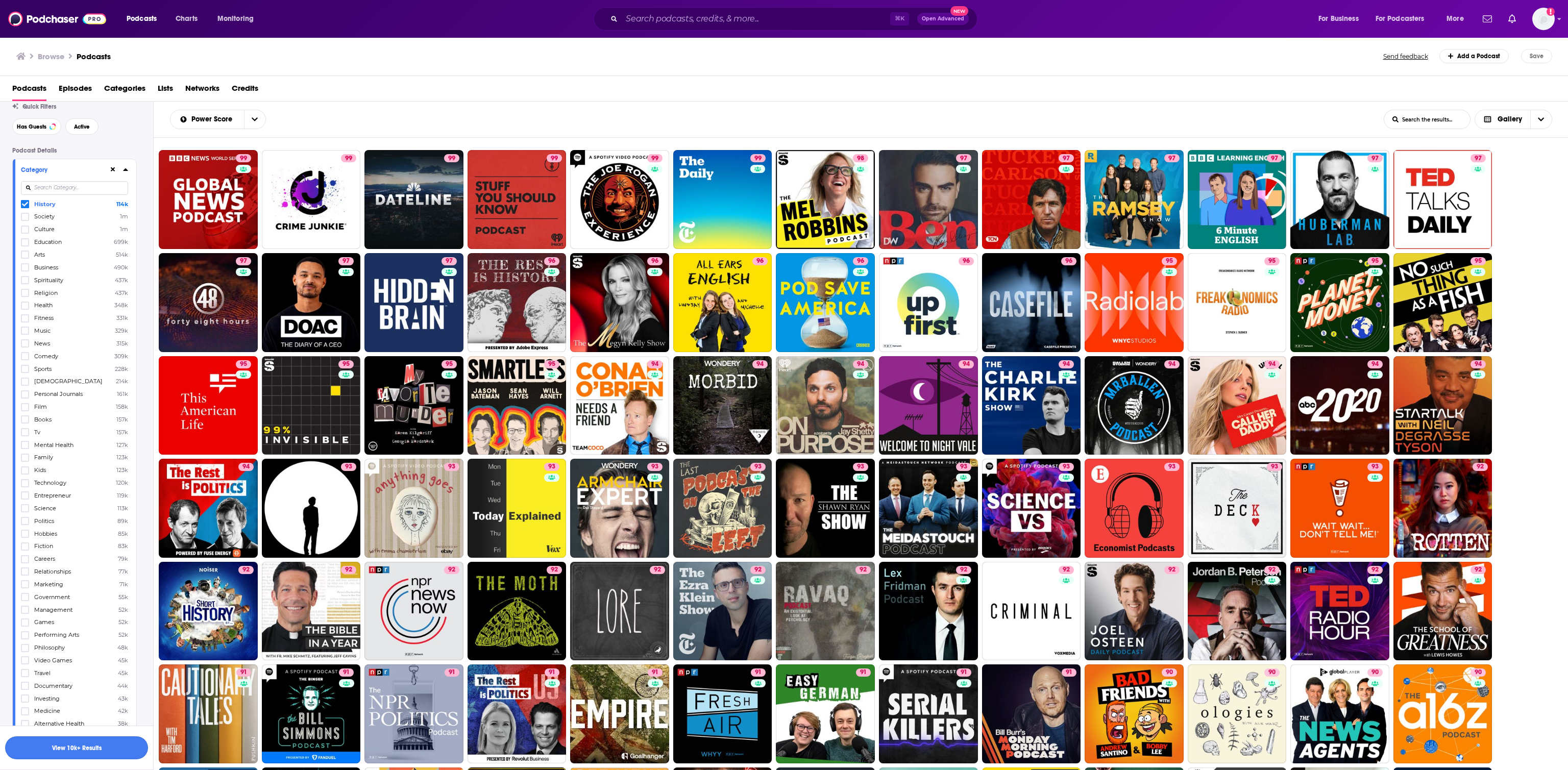
click at [105, 513] on button "View 10k+ Results" at bounding box center [76, 747] width 143 height 23
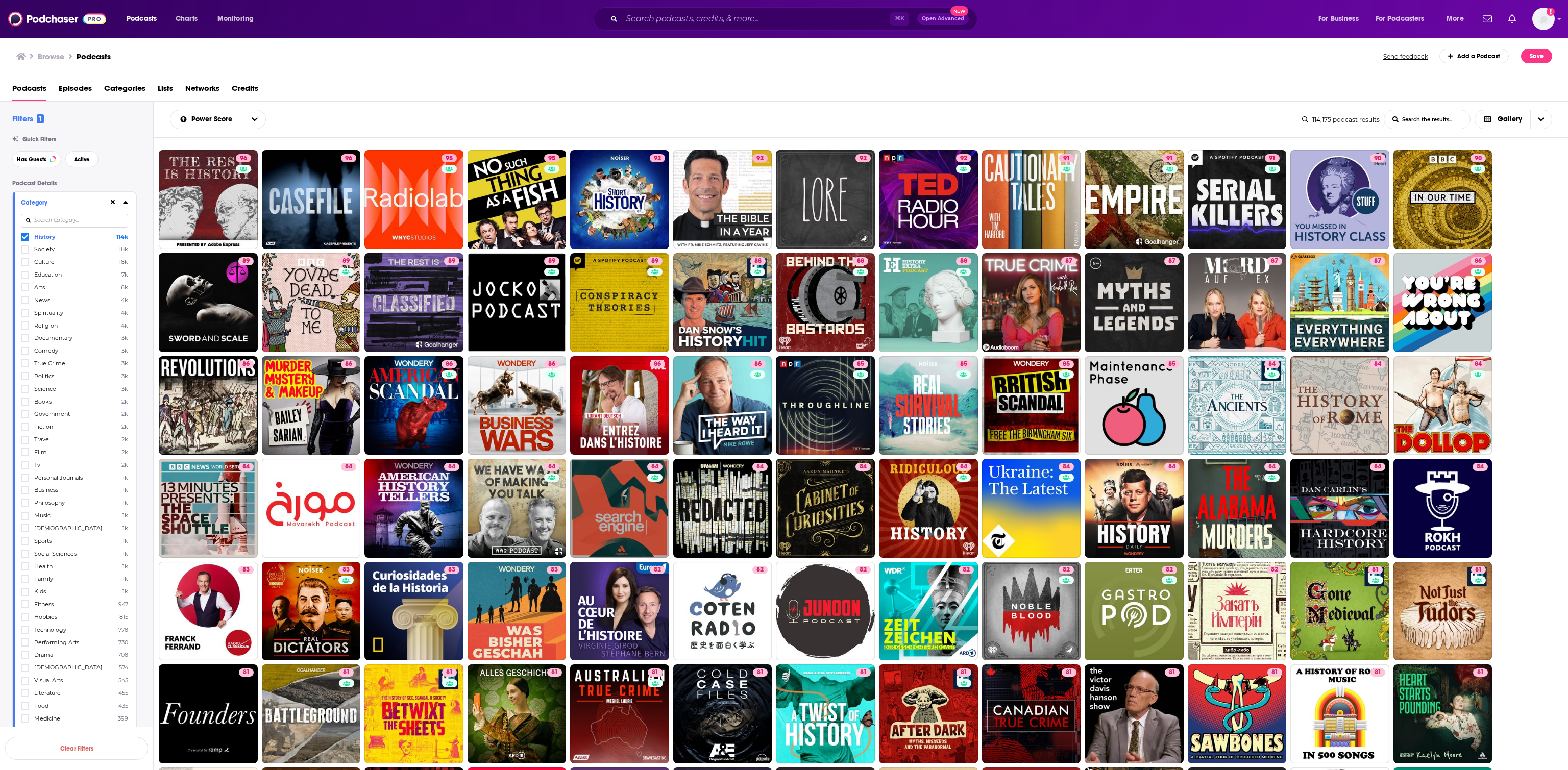
scroll to position [32, 0]
click at [25, 207] on icon at bounding box center [25, 204] width 6 height 6
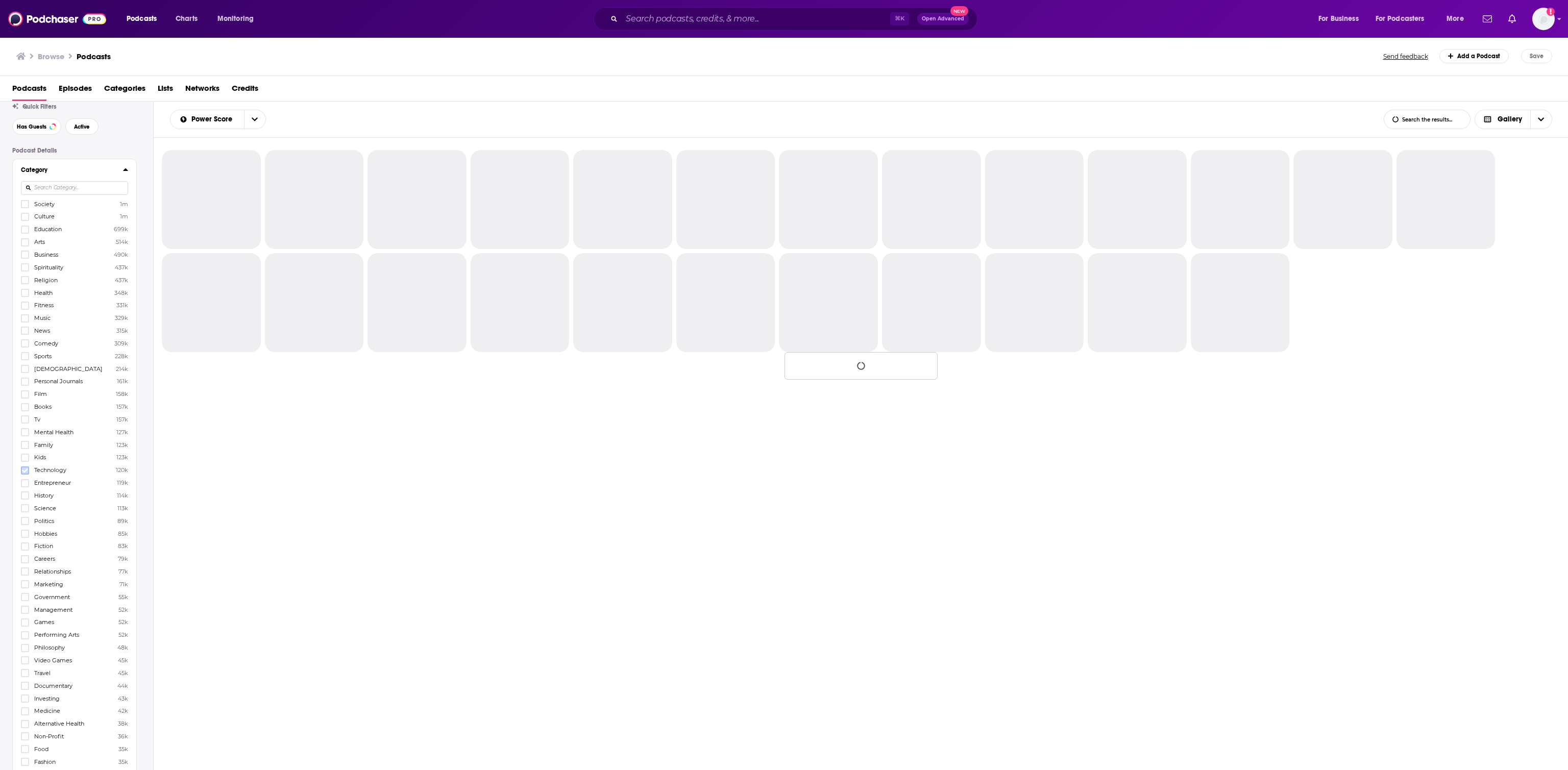
click at [26, 470] on icon at bounding box center [25, 471] width 6 height 6
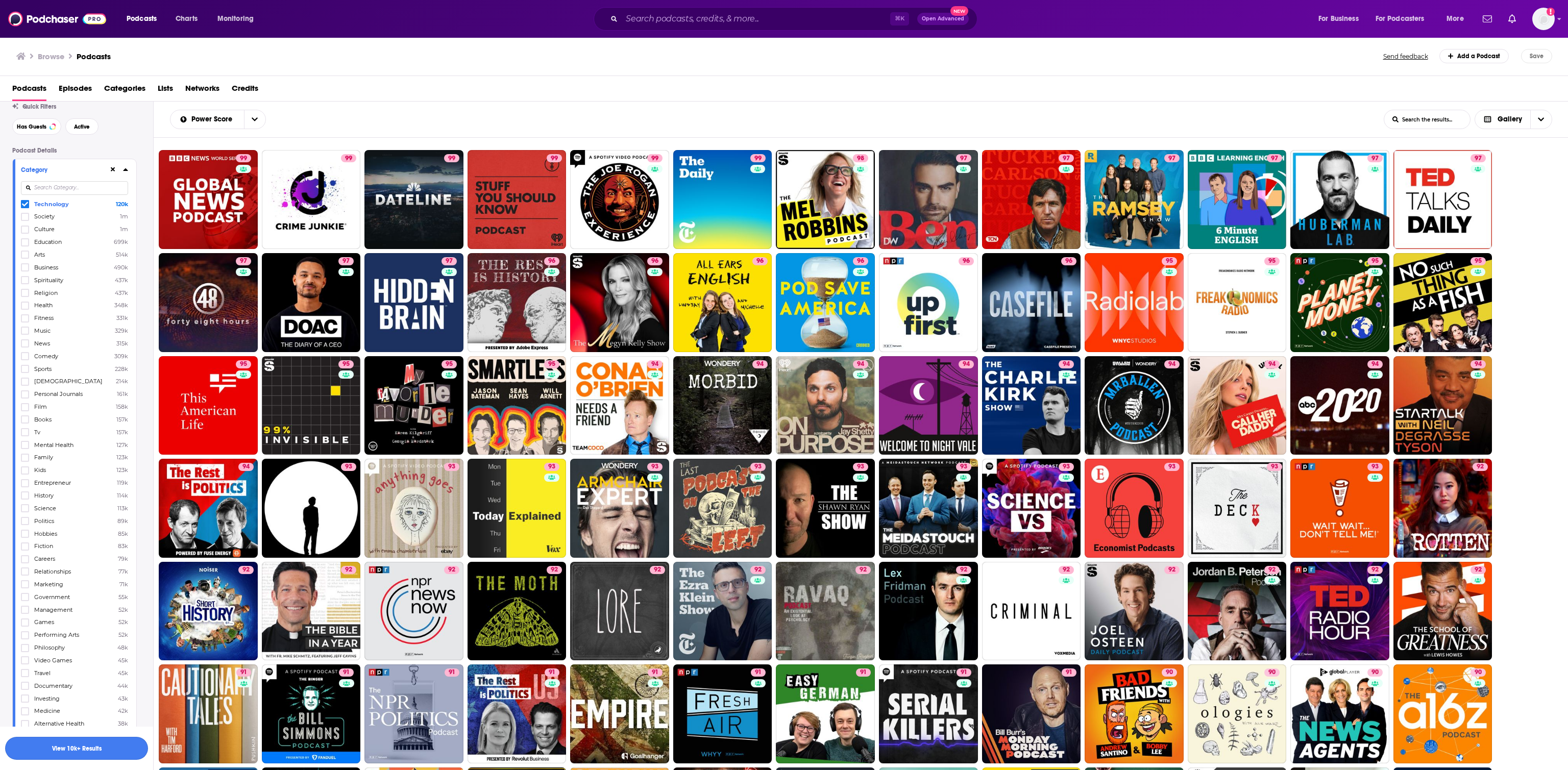
click at [101, 749] on button "View 10k+ Results" at bounding box center [76, 748] width 143 height 23
